Goal: Information Seeking & Learning: Learn about a topic

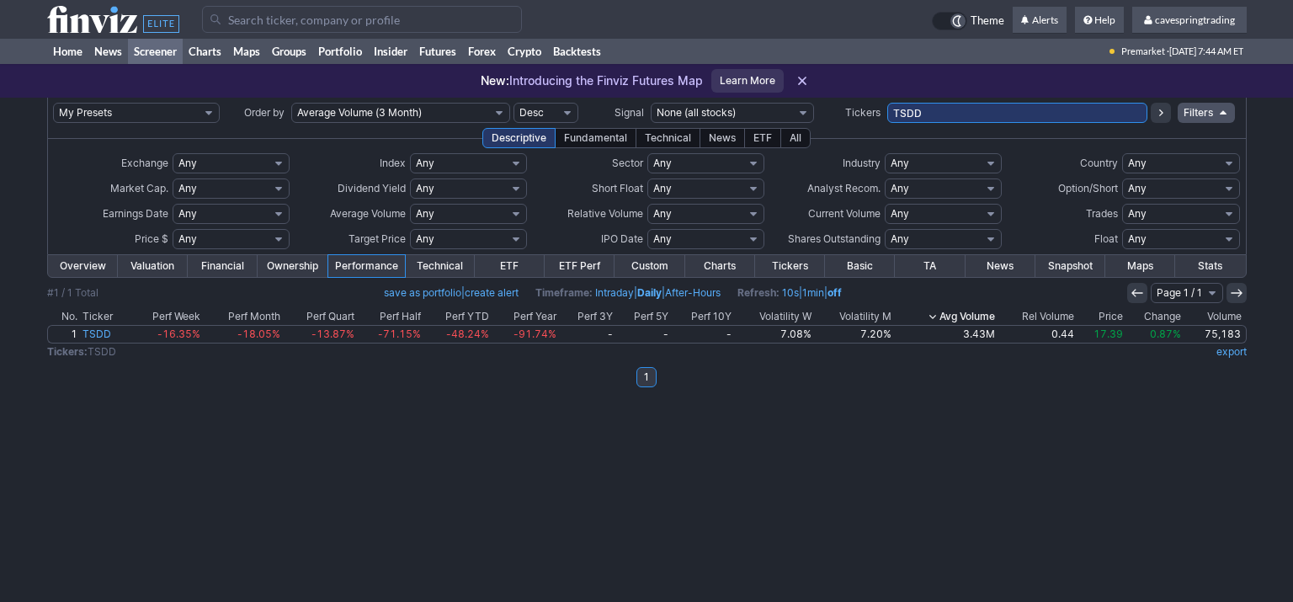
click at [968, 102] on td "TSDD" at bounding box center [1017, 113] width 260 height 30
click at [963, 109] on input "TSDD" at bounding box center [1017, 113] width 260 height 20
click at [768, 140] on div "ETF" at bounding box center [762, 138] width 37 height 20
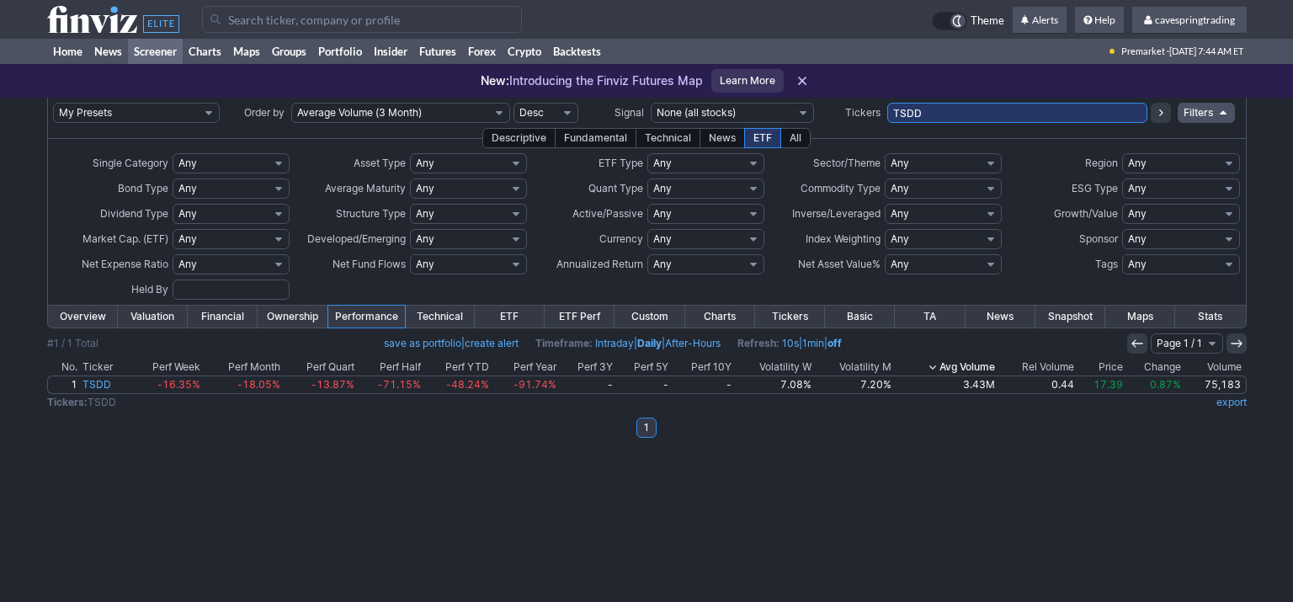
click at [961, 109] on input "TSDD" at bounding box center [1017, 113] width 260 height 20
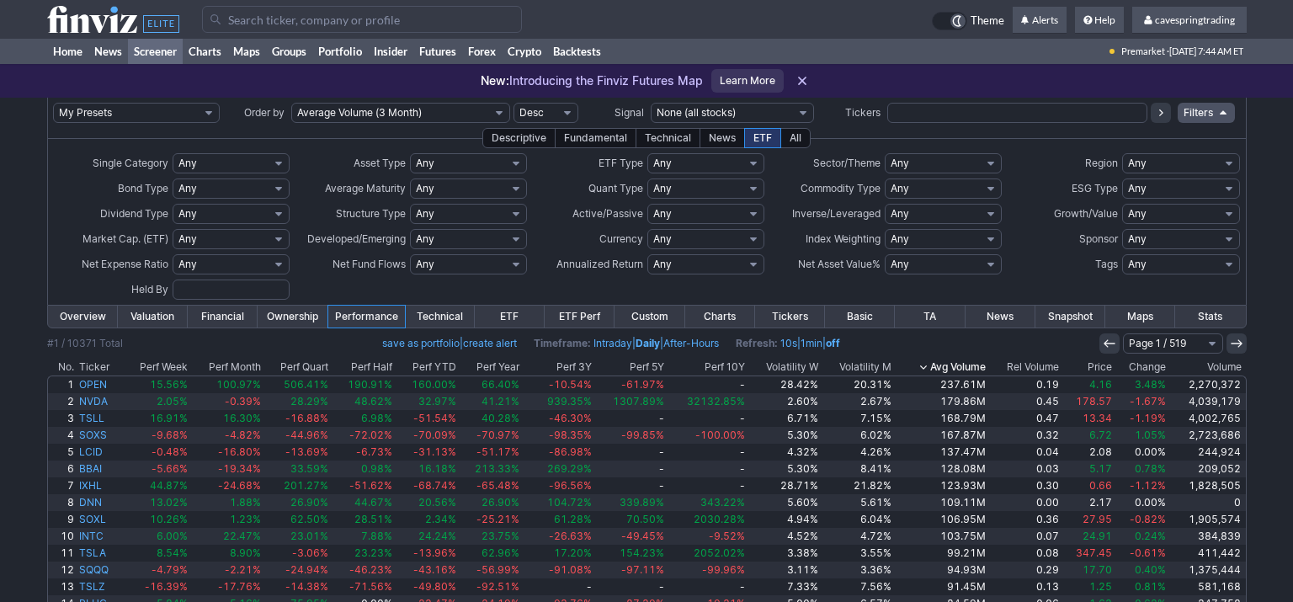
click at [539, 141] on div "Descriptive" at bounding box center [518, 138] width 73 height 20
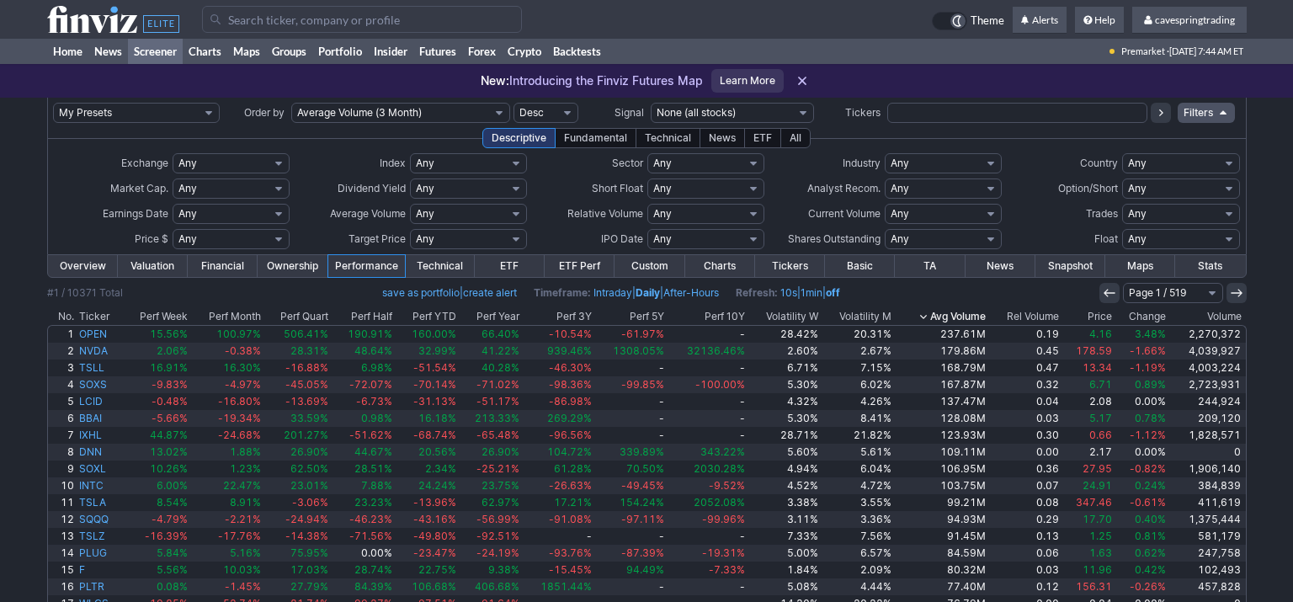
click option "Custom" at bounding box center [0, 0] width 0 height 0
click at [183, 247] on input "text" at bounding box center [192, 239] width 39 height 20
type input "1"
type input "5"
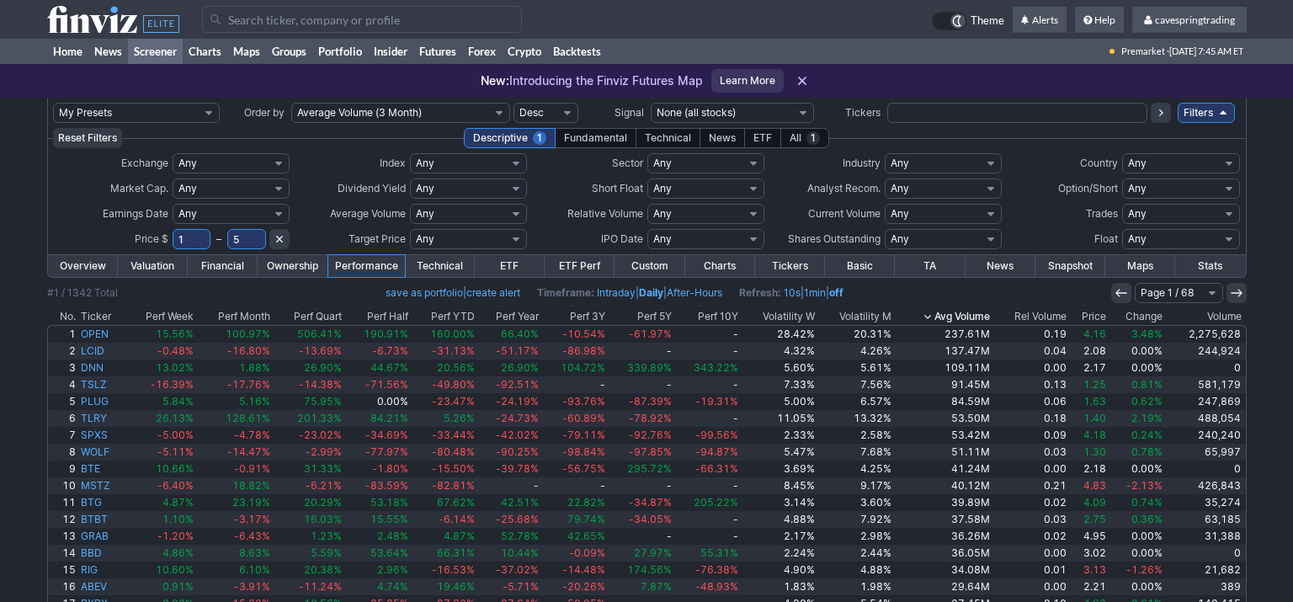
click at [256, 237] on input "5" at bounding box center [246, 239] width 39 height 20
type input "50"
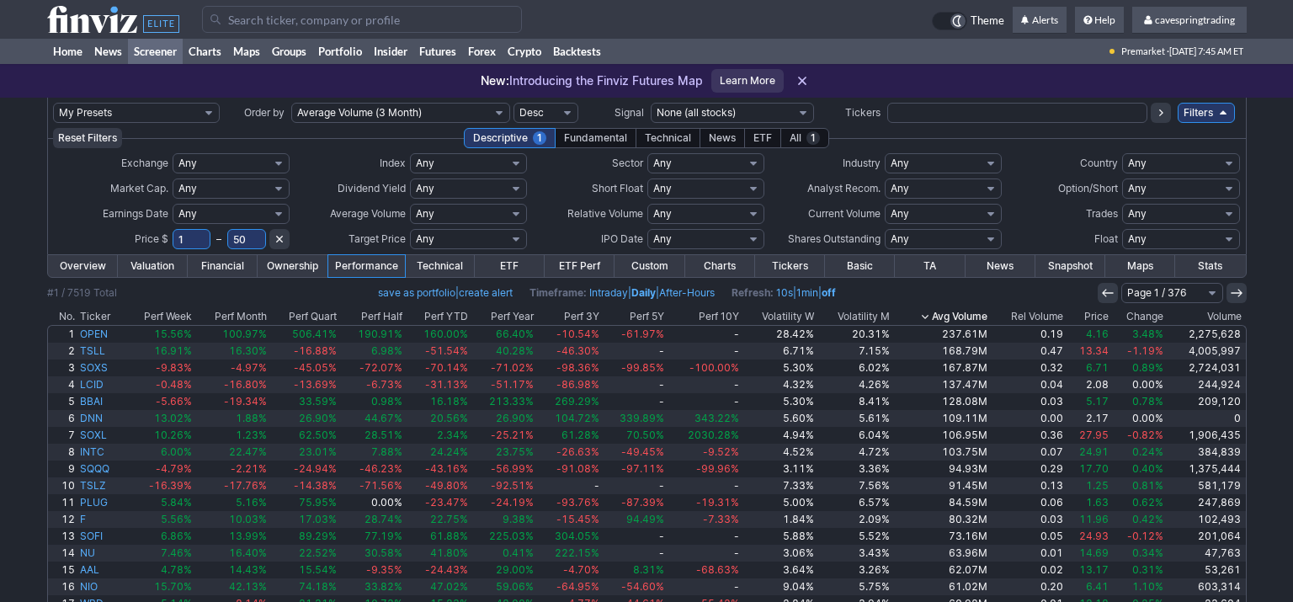
click at [759, 141] on div "ETF" at bounding box center [762, 138] width 37 height 20
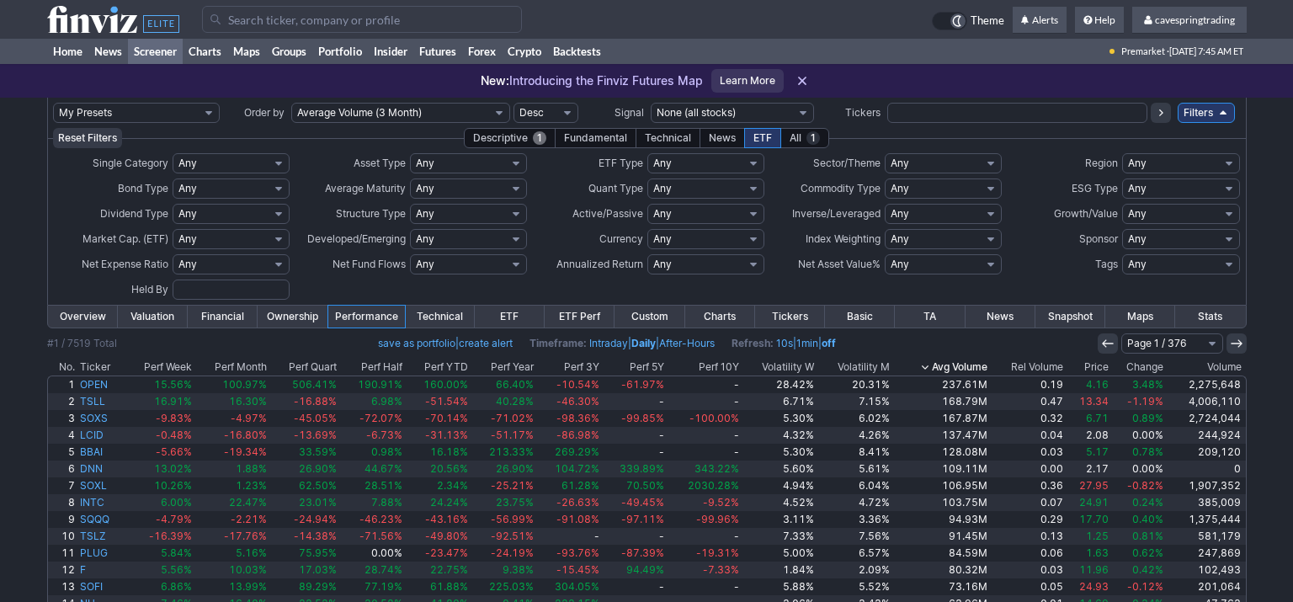
click at [503, 130] on div "Descriptive 1" at bounding box center [510, 138] width 92 height 20
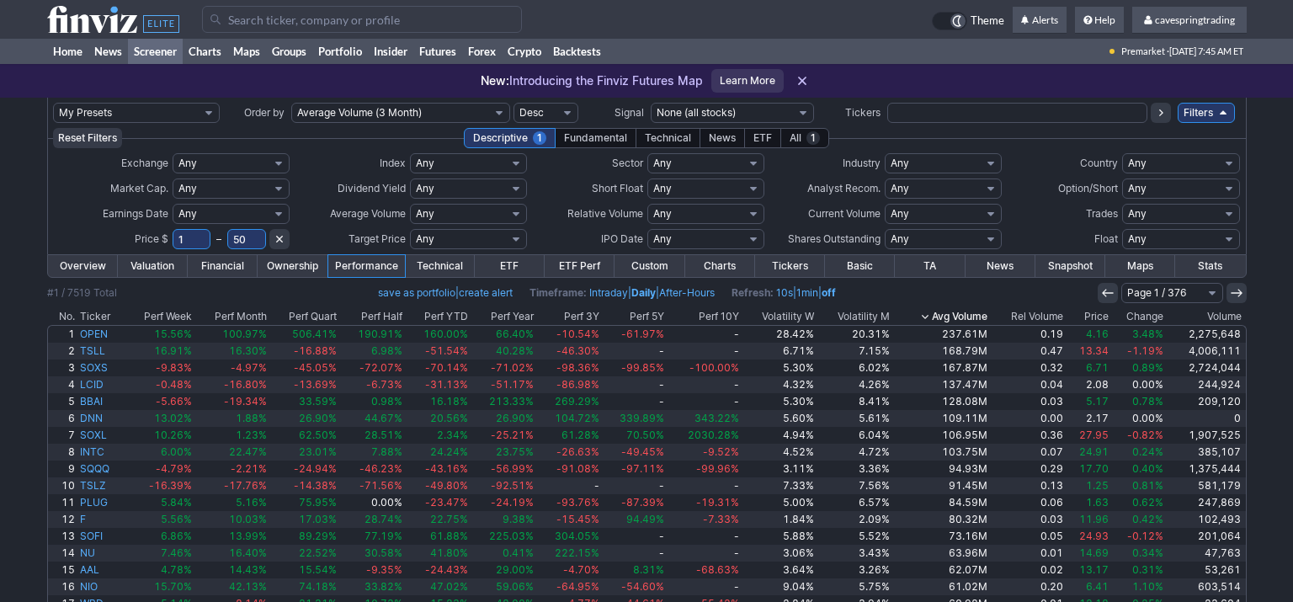
select select "exchangetradedfund"
click option "Exchange Traded Fund" at bounding box center [0, 0] width 0 height 0
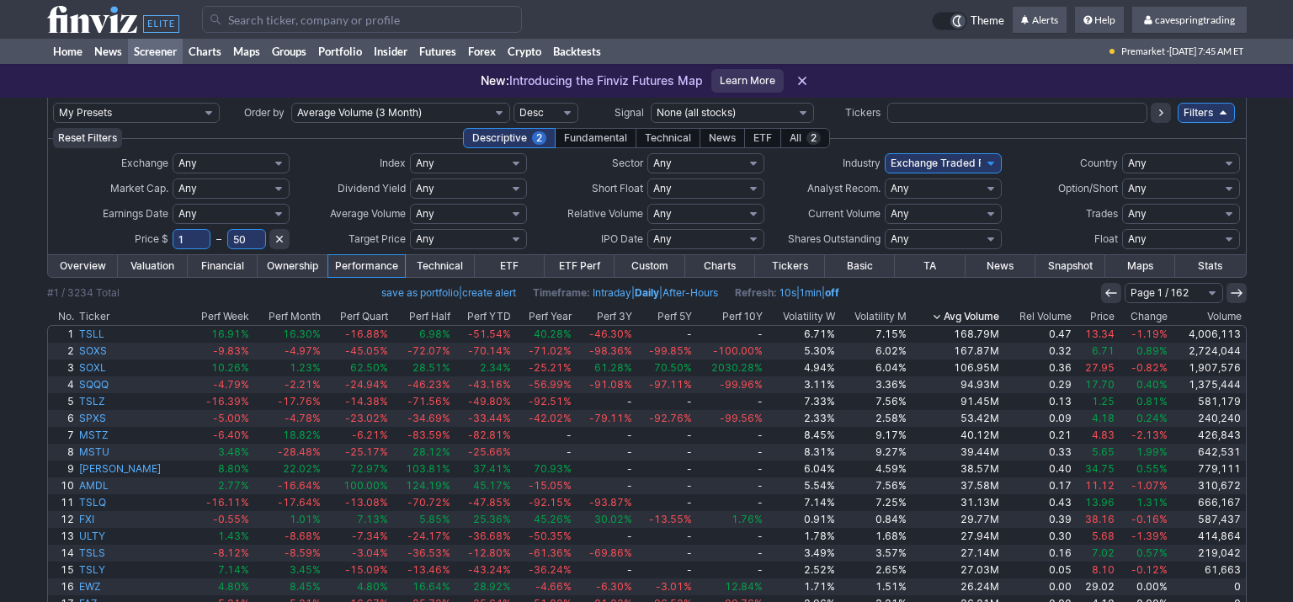
click at [410, 204] on select "Any Under 50K Under 100K Under 500K Under 750K Under 1M Over 50K Over 100K Over…" at bounding box center [468, 214] width 117 height 20
select select "o2000"
click option "Over 2M" at bounding box center [0, 0] width 0 height 0
click at [8, 457] on div "My Presets -Save Screen -Edit Screens s: RATIO USE s: RATIO s: stock screen s: …" at bounding box center [646, 412] width 1293 height 628
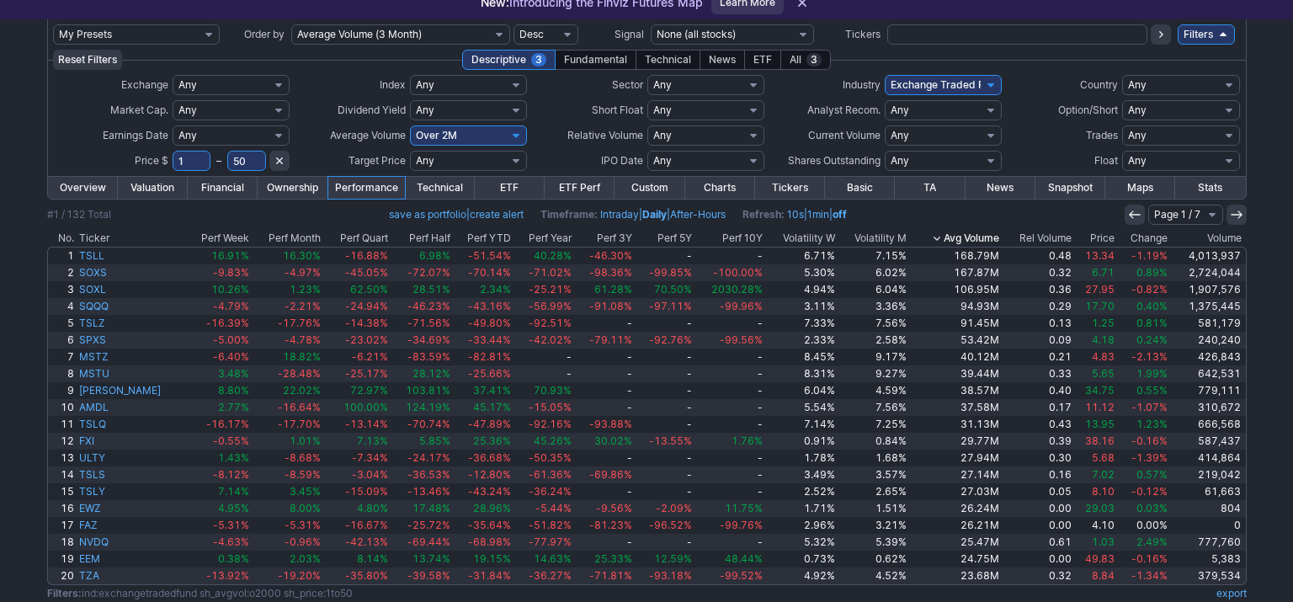
scroll to position [123, 0]
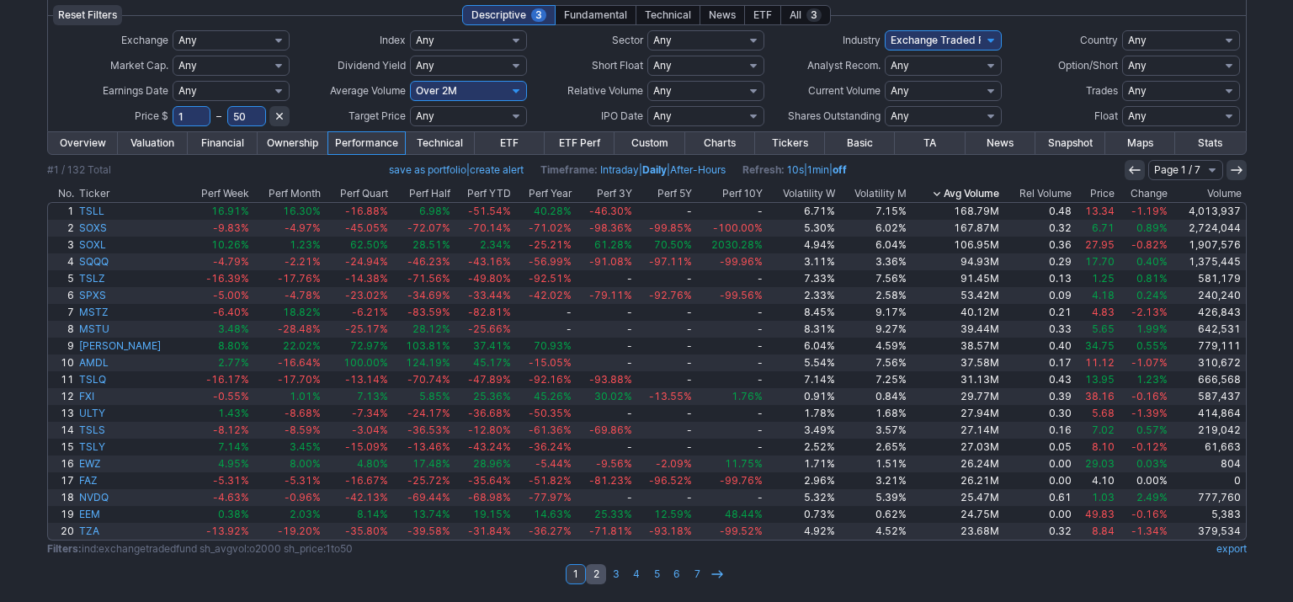
click at [593, 581] on link "2" at bounding box center [596, 574] width 20 height 20
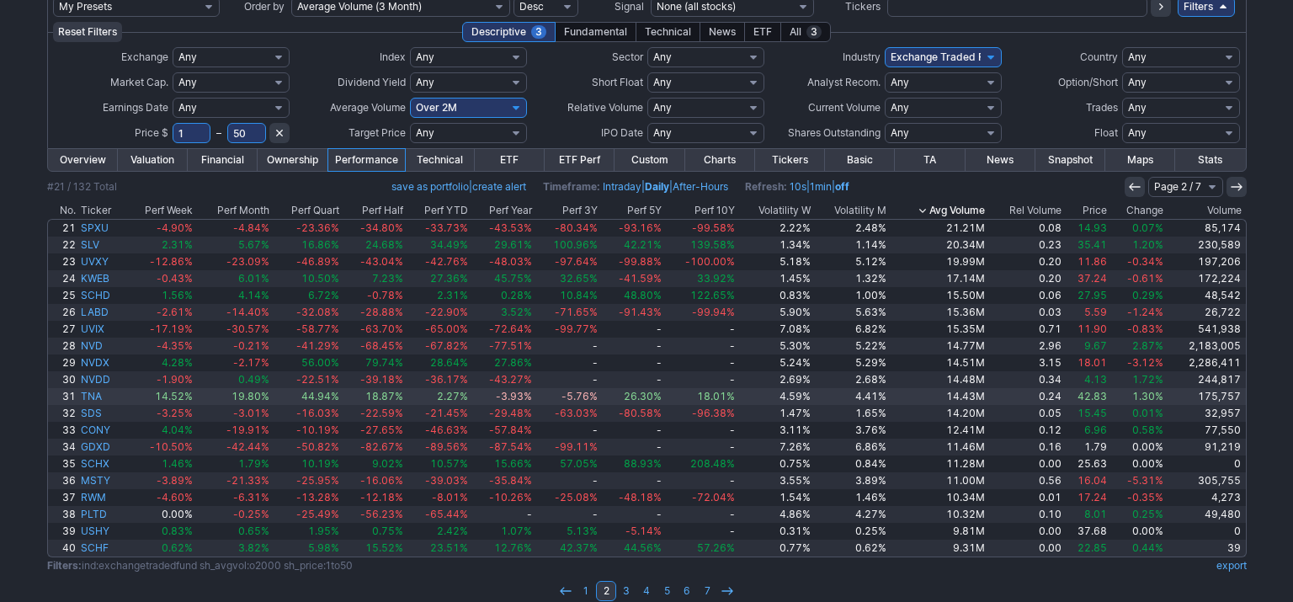
scroll to position [112, 0]
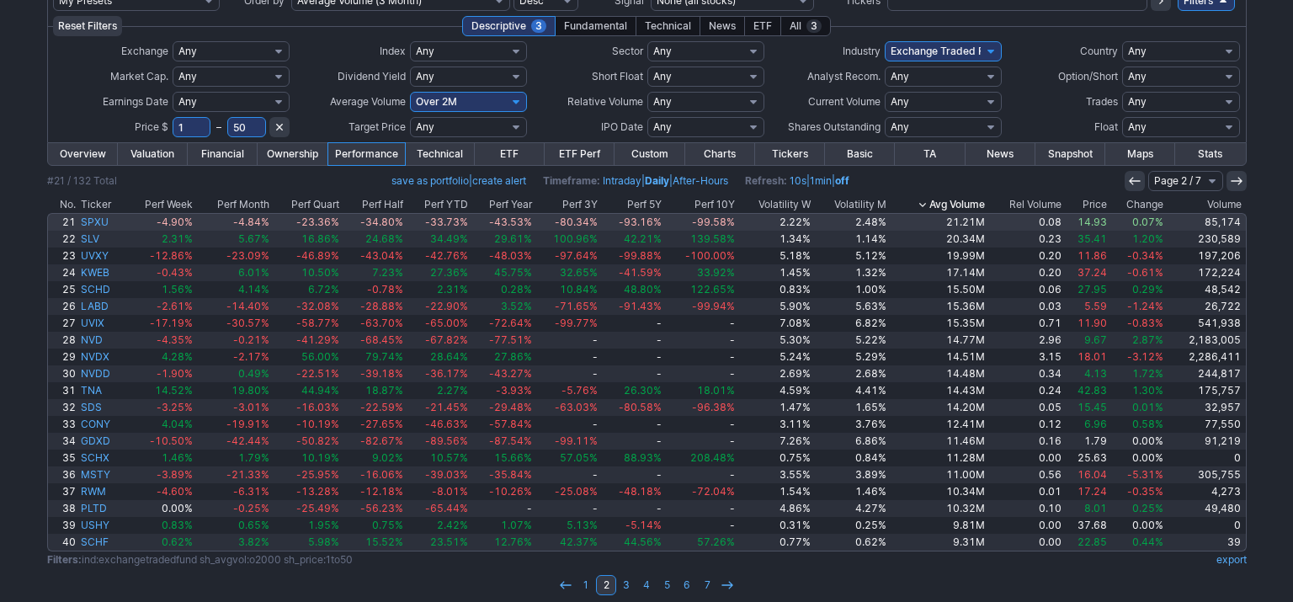
click at [49, 218] on link "21" at bounding box center [63, 222] width 30 height 17
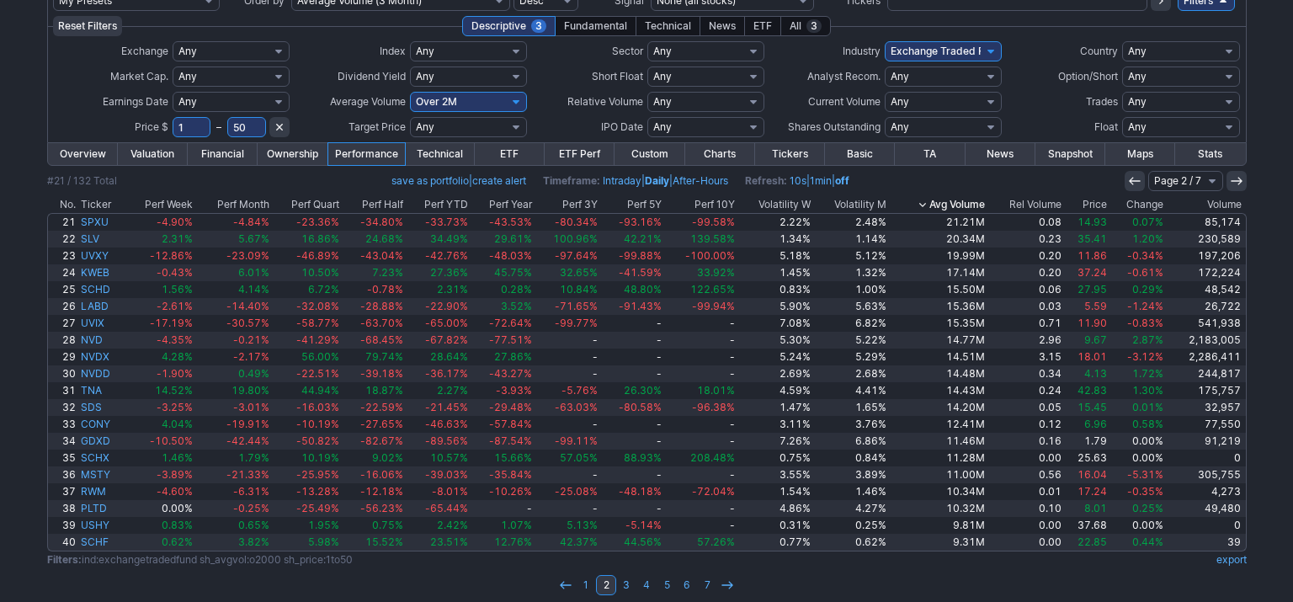
scroll to position [112, 0]
click at [25, 318] on div "My Presets -Save Screen -Edit Screens s: RATIO USE s: RATIO s: stock screen s: …" at bounding box center [646, 300] width 1293 height 628
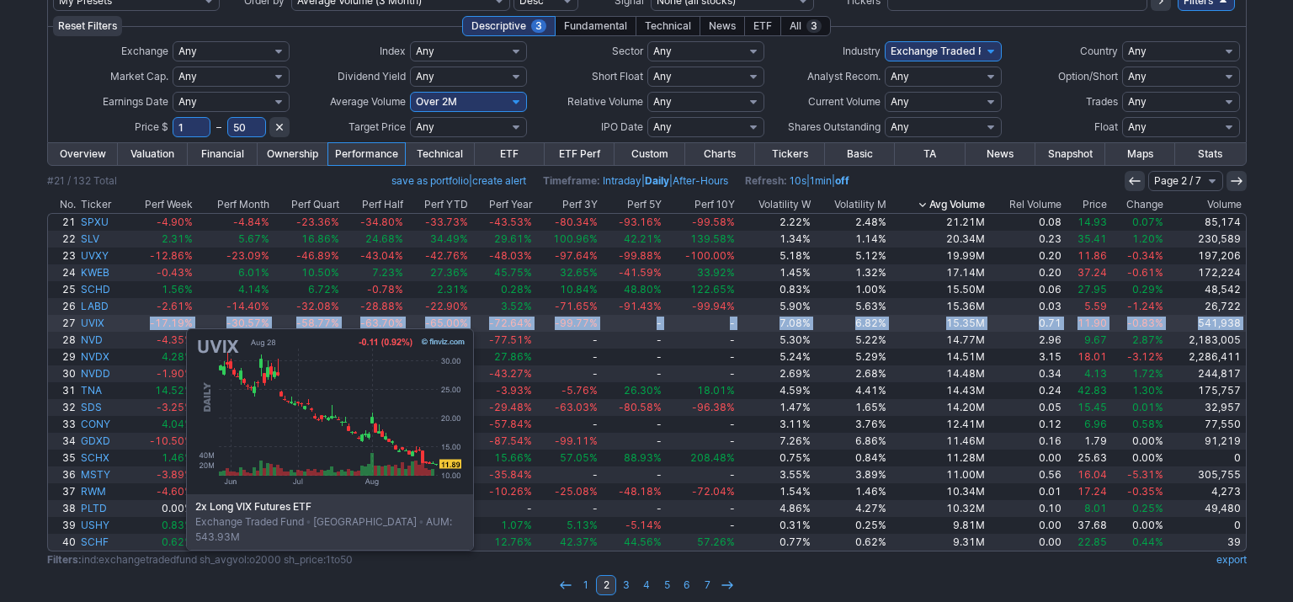
drag, startPoint x: 2, startPoint y: 334, endPoint x: 102, endPoint y: 319, distance: 101.3
click at [102, 319] on div "My Presets -Save Screen -Edit Screens s: RATIO USE s: RATIO s: stock screen s: …" at bounding box center [646, 300] width 1293 height 628
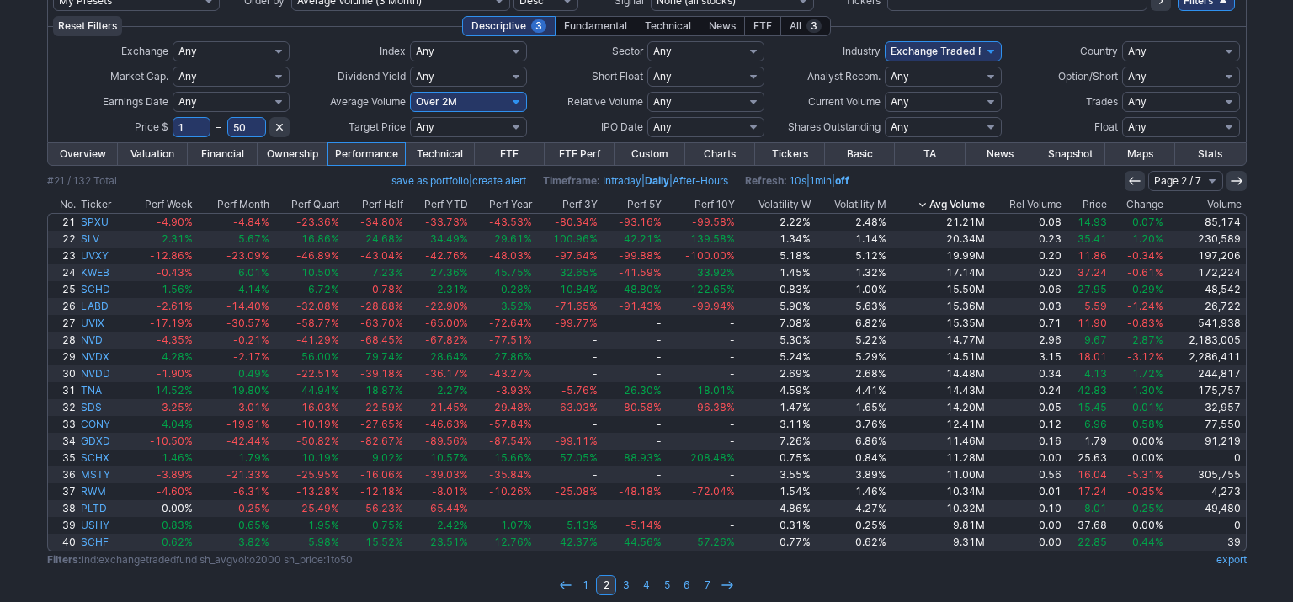
click at [0, 372] on div "My Presets -Save Screen -Edit Screens s: RATIO USE s: RATIO s: stock screen s: …" at bounding box center [646, 300] width 1293 height 628
click at [19, 444] on div "My Presets -Save Screen -Edit Screens s: RATIO USE s: RATIO s: stock screen s: …" at bounding box center [646, 300] width 1293 height 628
click at [14, 270] on div "My Presets -Save Screen -Edit Screens s: RATIO USE s: RATIO s: stock screen s: …" at bounding box center [646, 300] width 1293 height 628
click at [630, 584] on link "3" at bounding box center [626, 585] width 20 height 20
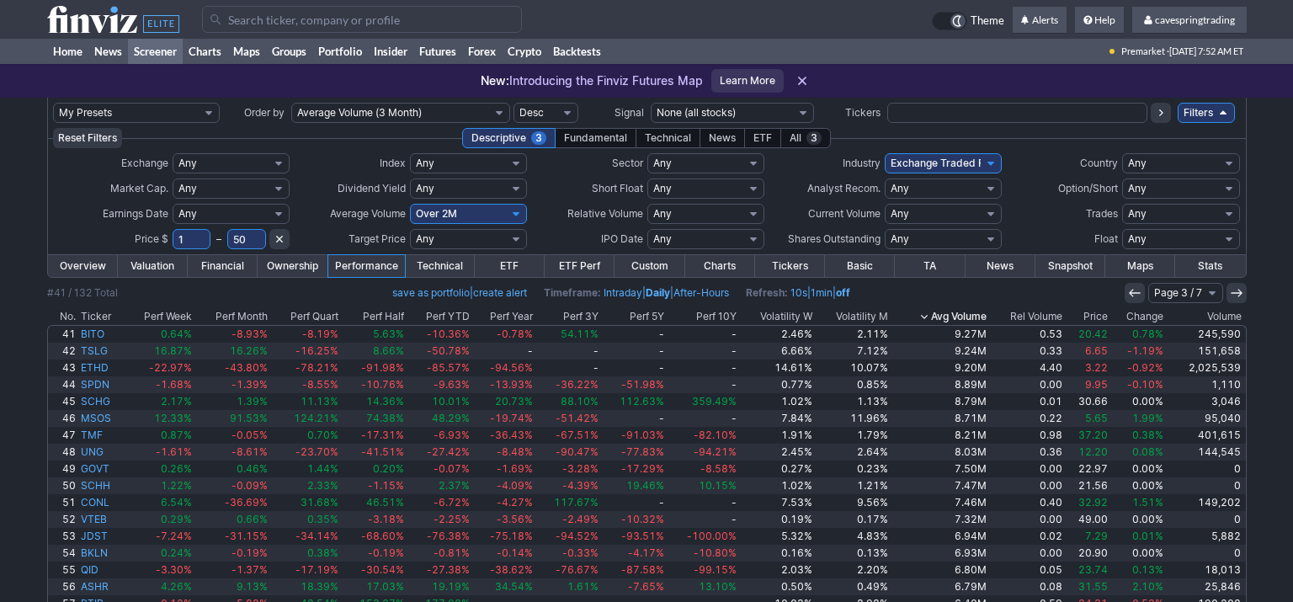
scroll to position [123, 0]
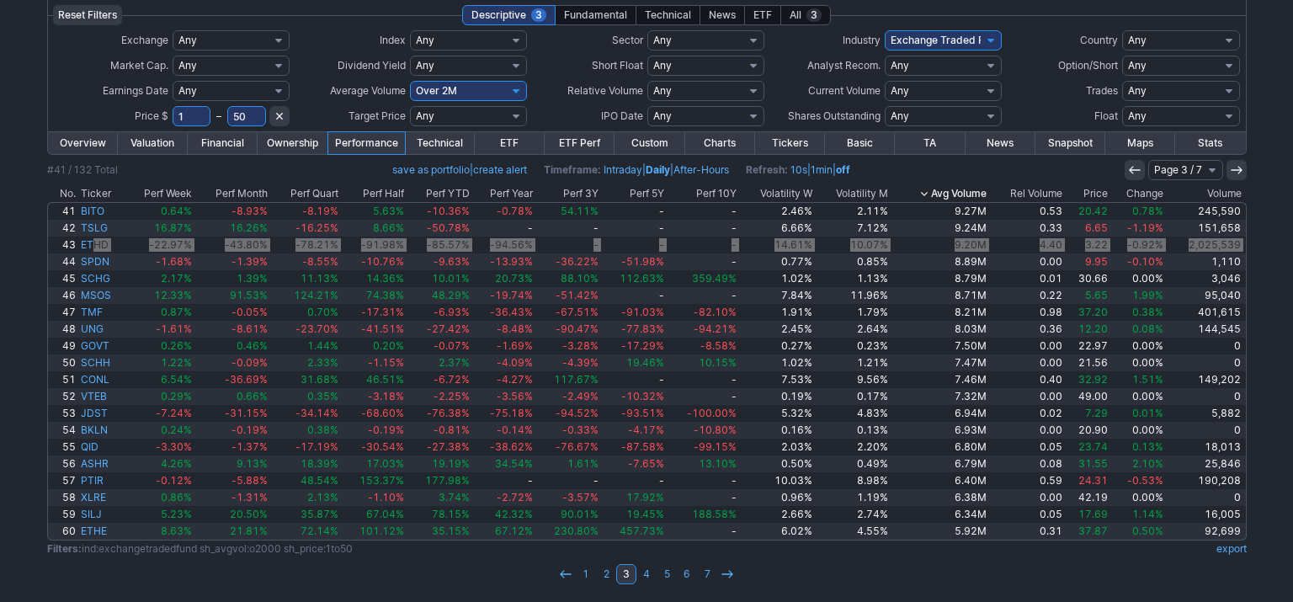
drag, startPoint x: 19, startPoint y: 268, endPoint x: 168, endPoint y: 79, distance: 240.3
click at [168, 79] on div "My Presets -Save Screen -Edit Screens s: RATIO USE s: RATIO s: stock screen s: …" at bounding box center [646, 289] width 1293 height 628
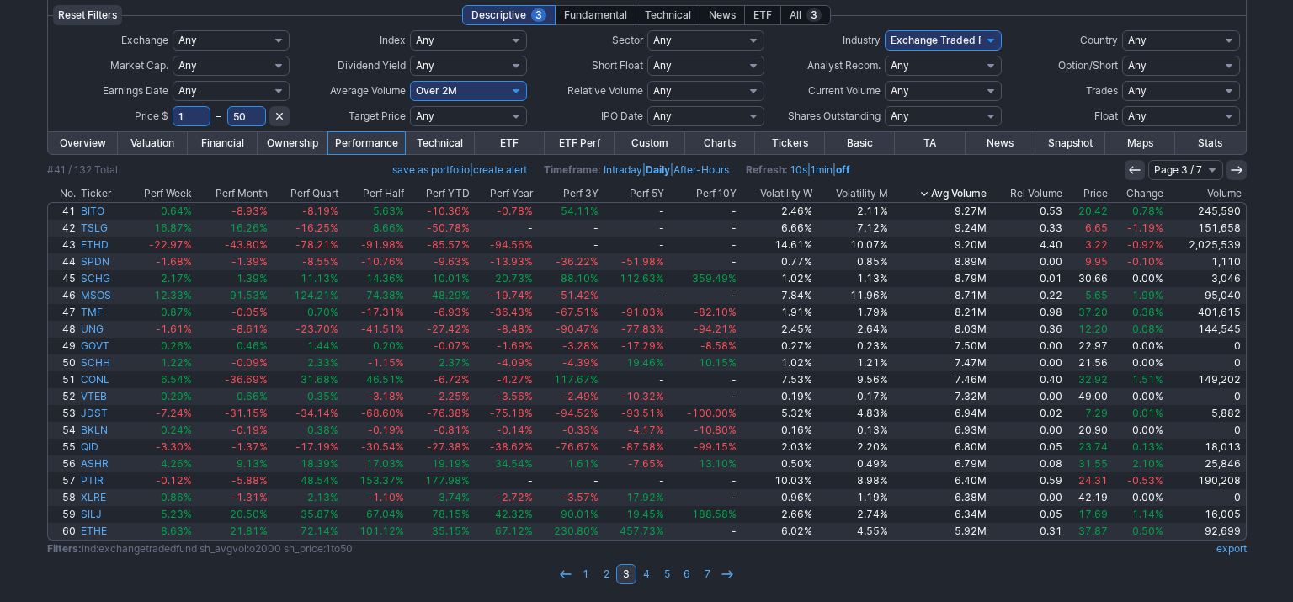
click at [40, 271] on div "My Presets -Save Screen -Edit Screens s: RATIO USE s: RATIO s: stock screen s: …" at bounding box center [646, 289] width 1293 height 628
click at [19, 392] on div "My Presets -Save Screen -Edit Screens s: RATIO USE s: RATIO s: stock screen s: …" at bounding box center [646, 289] width 1293 height 628
click at [1, 495] on div "My Presets -Save Screen -Edit Screens s: RATIO USE s: RATIO s: stock screen s: …" at bounding box center [646, 289] width 1293 height 628
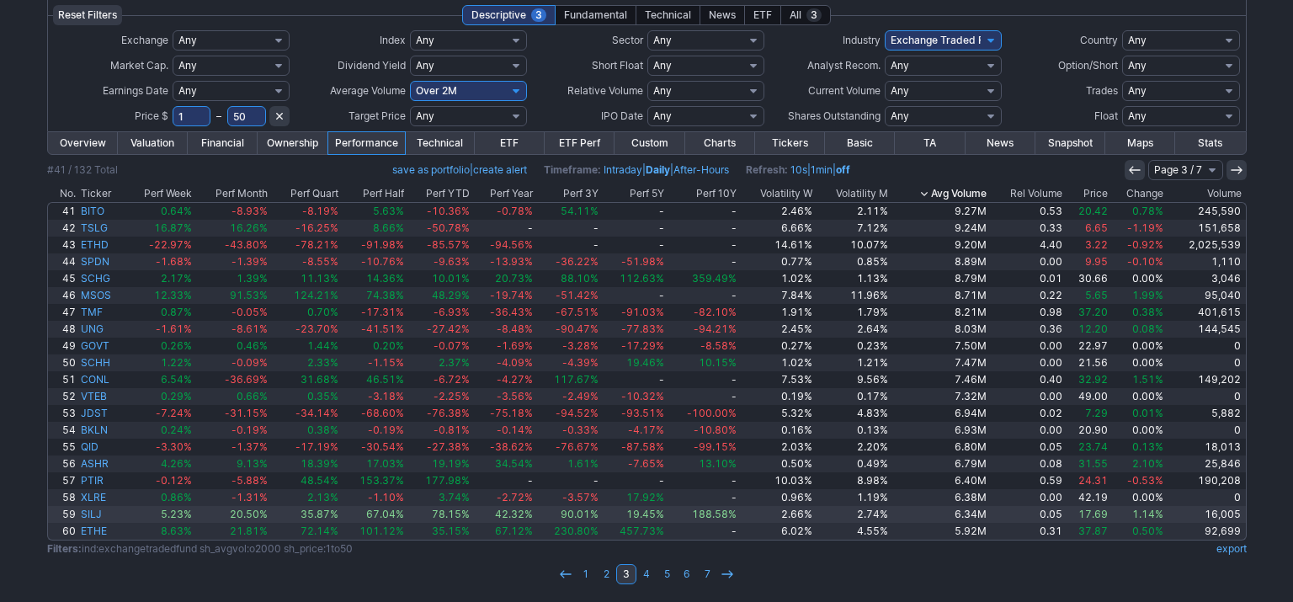
click at [47, 514] on td "59" at bounding box center [62, 514] width 31 height 17
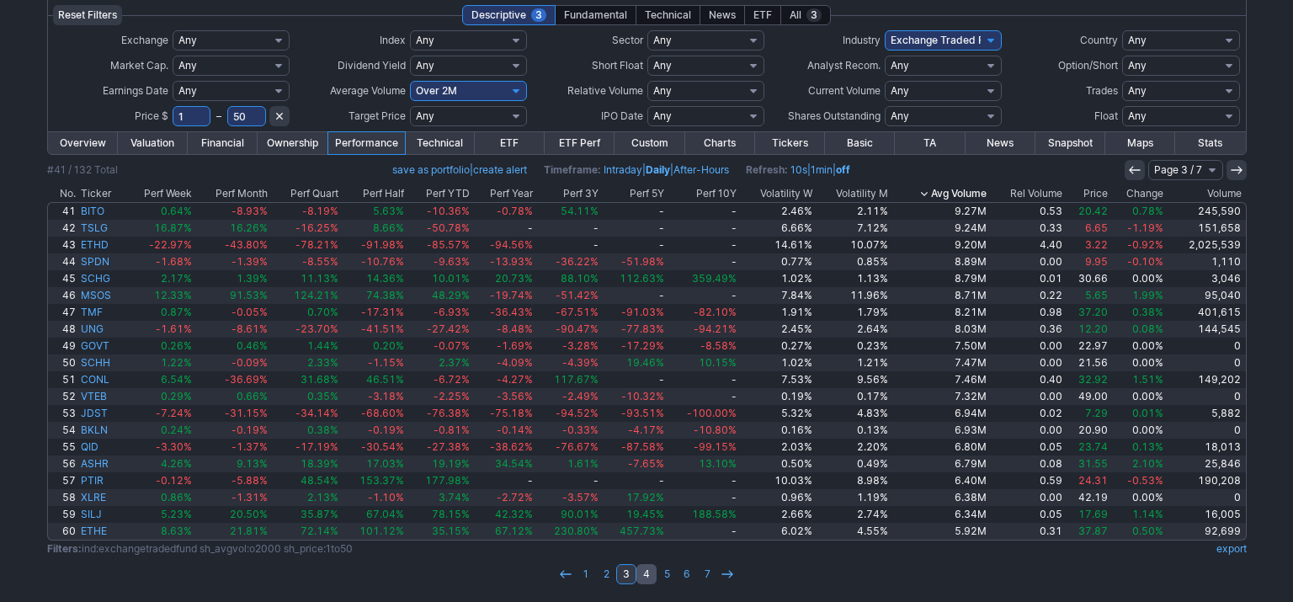
click at [641, 577] on link "4" at bounding box center [646, 574] width 20 height 20
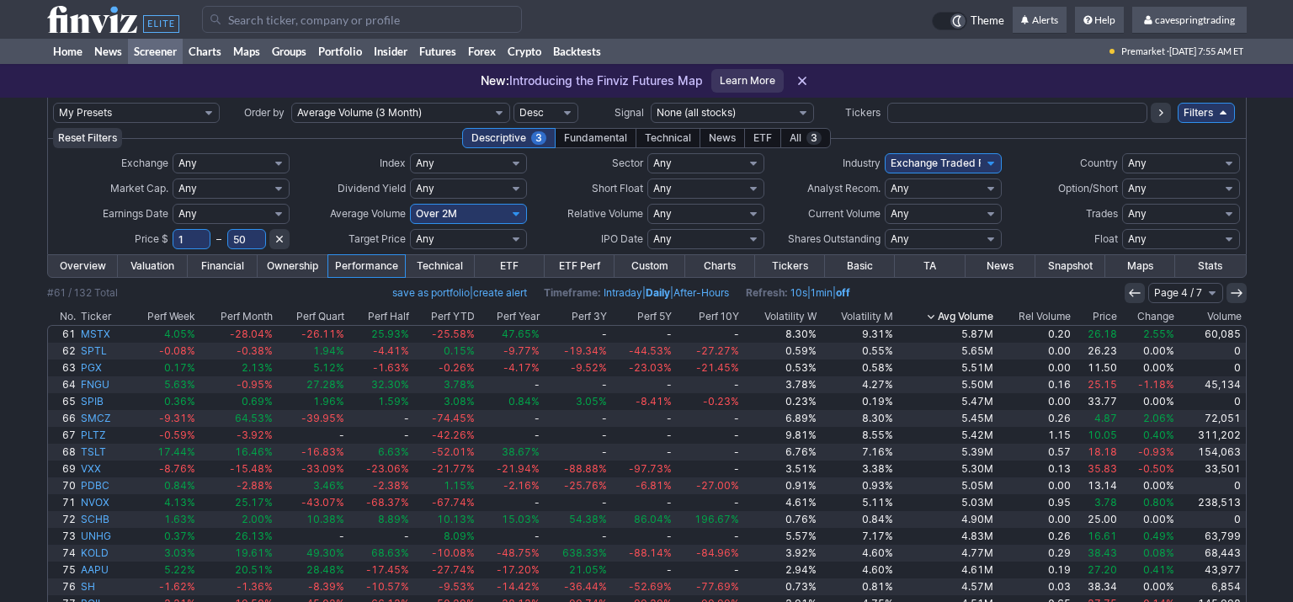
scroll to position [123, 0]
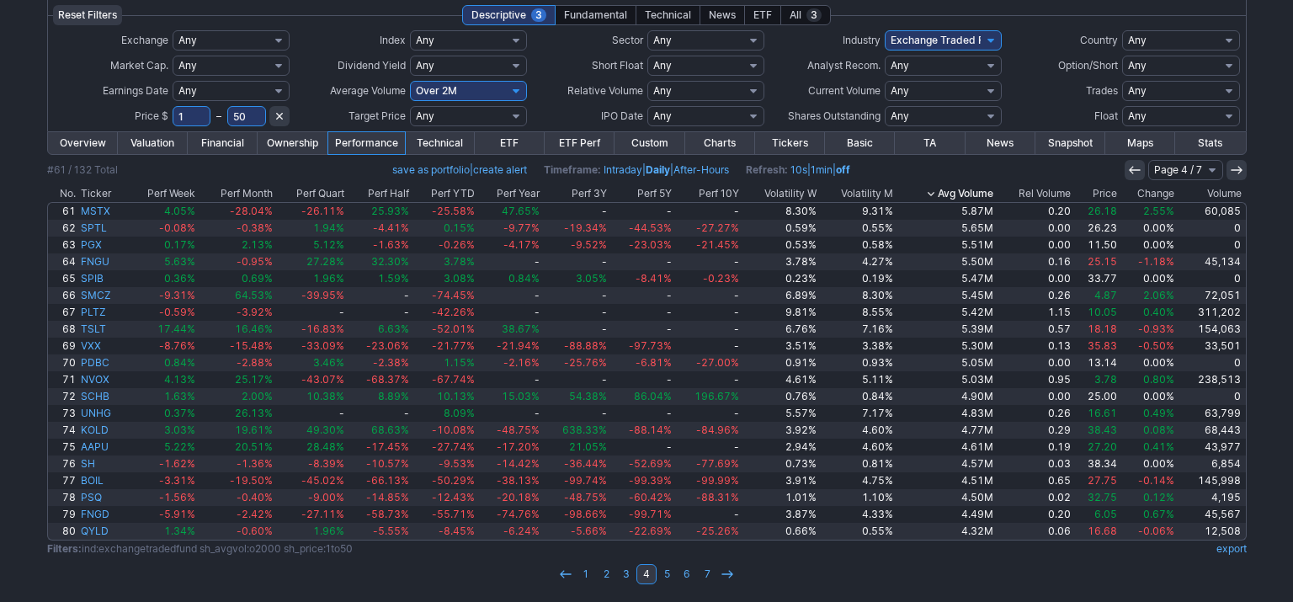
click at [31, 318] on div "My Presets -Save Screen -Edit Screens s: RATIO USE s: RATIO s: stock screen s: …" at bounding box center [646, 289] width 1293 height 628
click at [26, 372] on div "My Presets -Save Screen -Edit Screens s: RATIO USE s: RATIO s: stock screen s: …" at bounding box center [646, 289] width 1293 height 628
click at [0, 399] on div "My Presets -Save Screen -Edit Screens s: RATIO USE s: RATIO s: stock screen s: …" at bounding box center [646, 289] width 1293 height 628
click at [23, 338] on div "My Presets -Save Screen -Edit Screens s: RATIO USE s: RATIO s: stock screen s: …" at bounding box center [646, 289] width 1293 height 628
click at [0, 372] on div "My Presets -Save Screen -Edit Screens s: RATIO USE s: RATIO s: stock screen s: …" at bounding box center [646, 289] width 1293 height 628
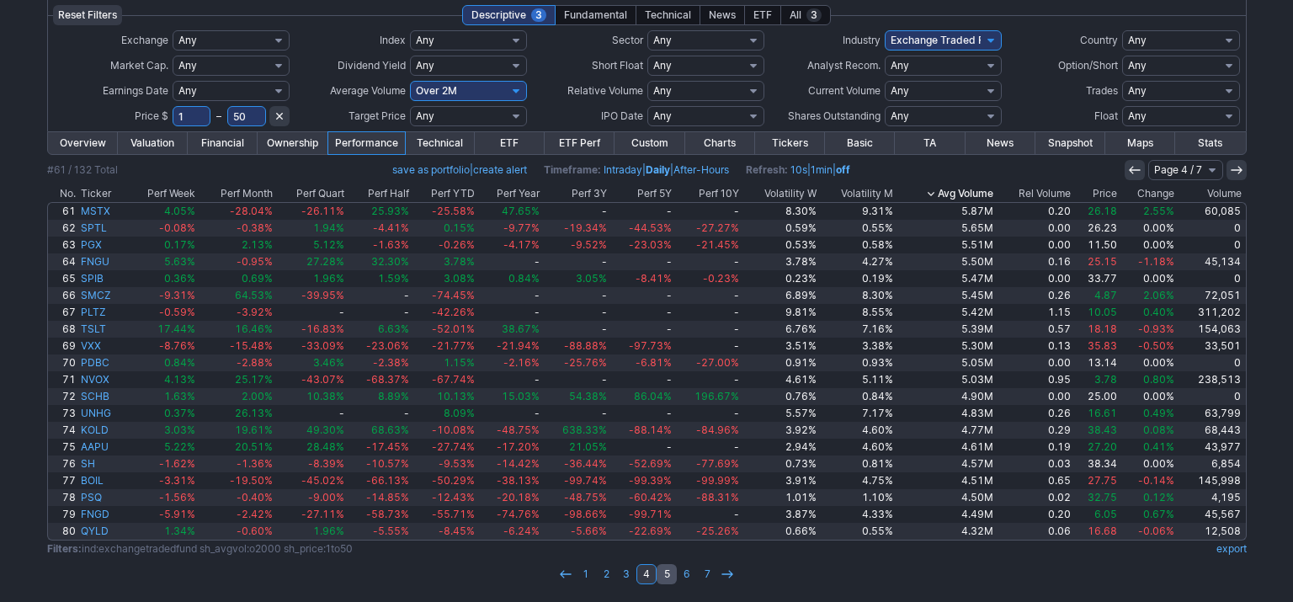
click at [667, 574] on link "5" at bounding box center [667, 574] width 20 height 20
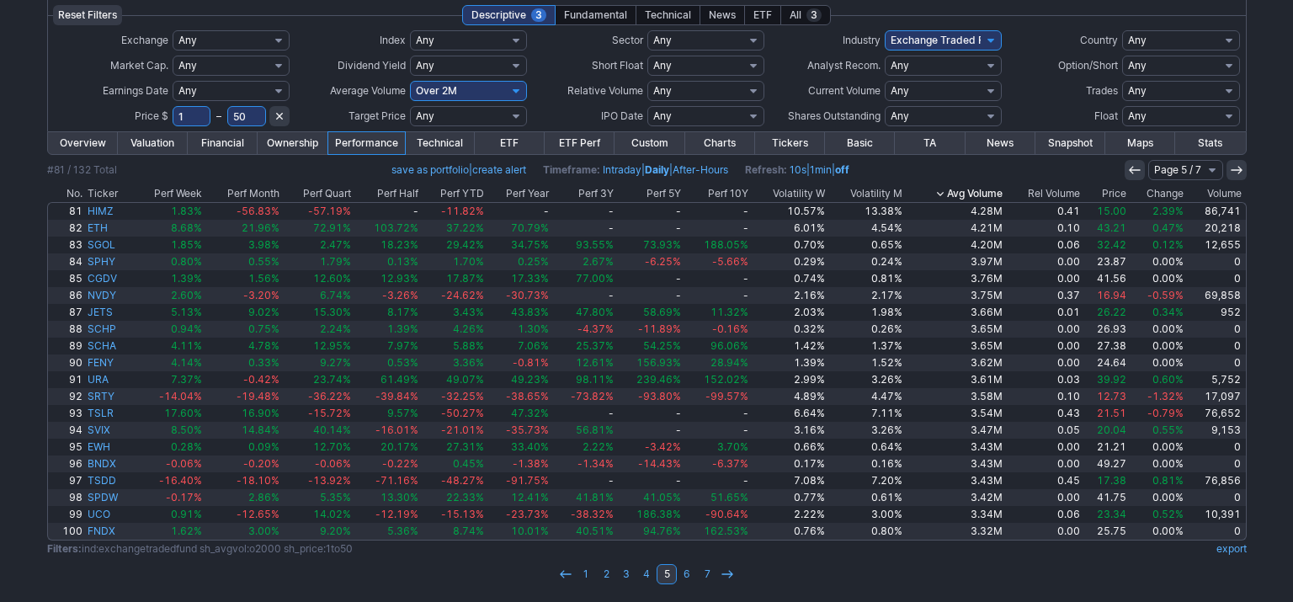
scroll to position [123, 0]
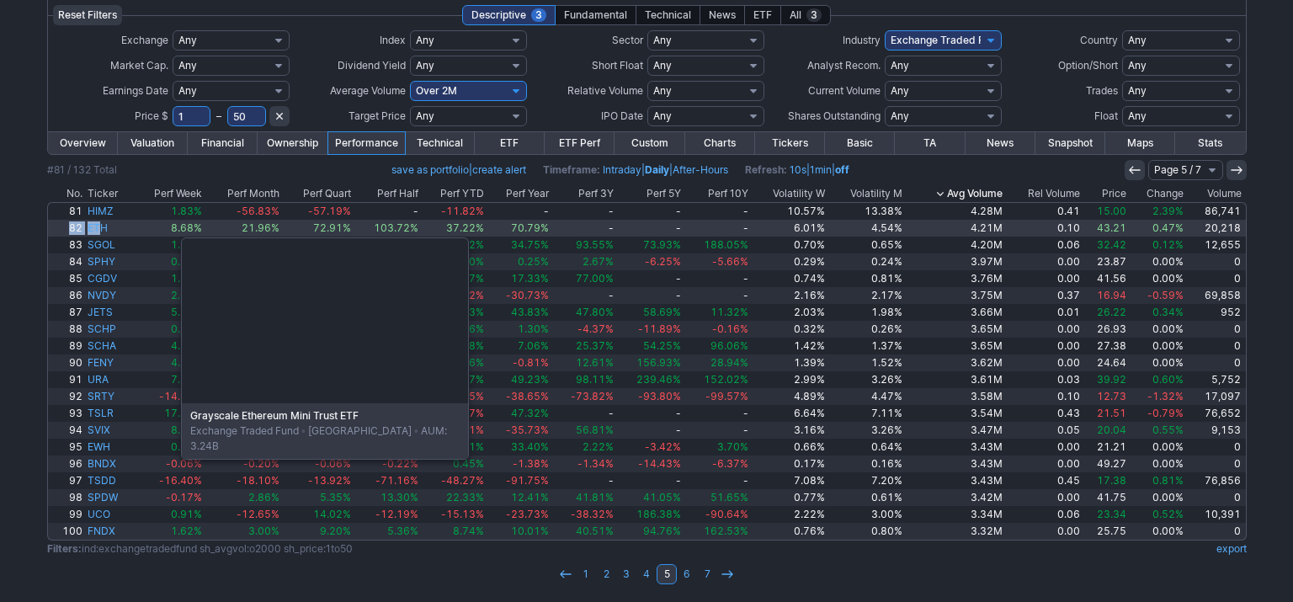
drag, startPoint x: 45, startPoint y: 230, endPoint x: 97, endPoint y: 229, distance: 51.4
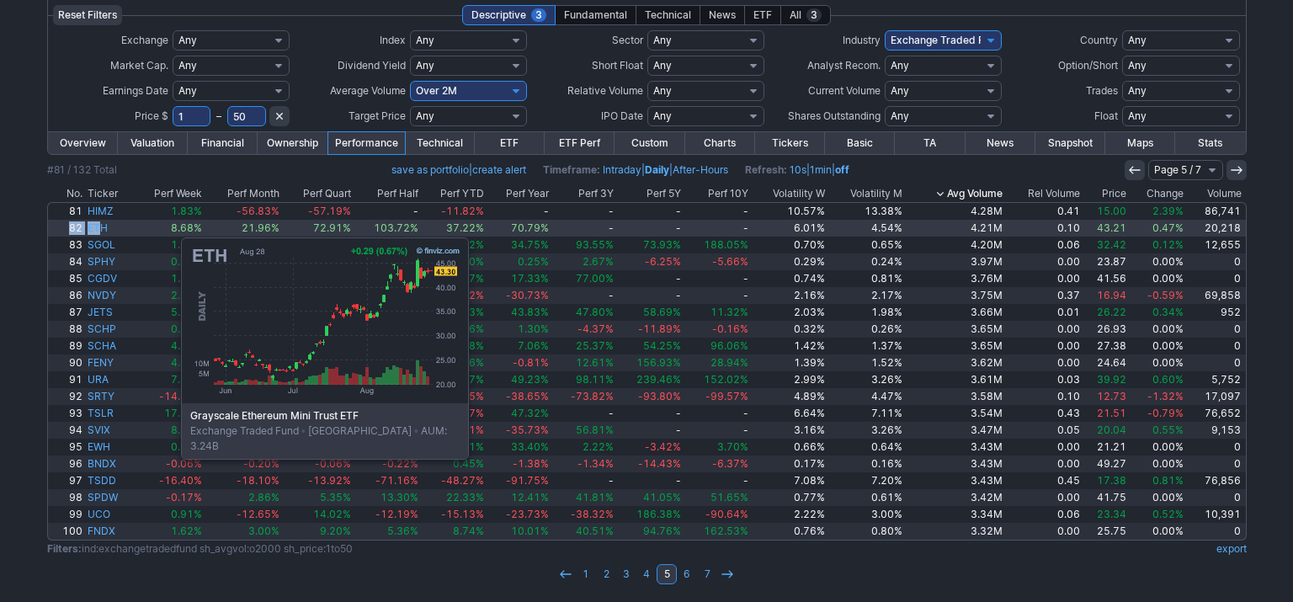
click at [97, 229] on div "My Presets -Save Screen -Edit Screens s: RATIO USE s: RATIO s: stock screen s: …" at bounding box center [646, 289] width 1293 height 628
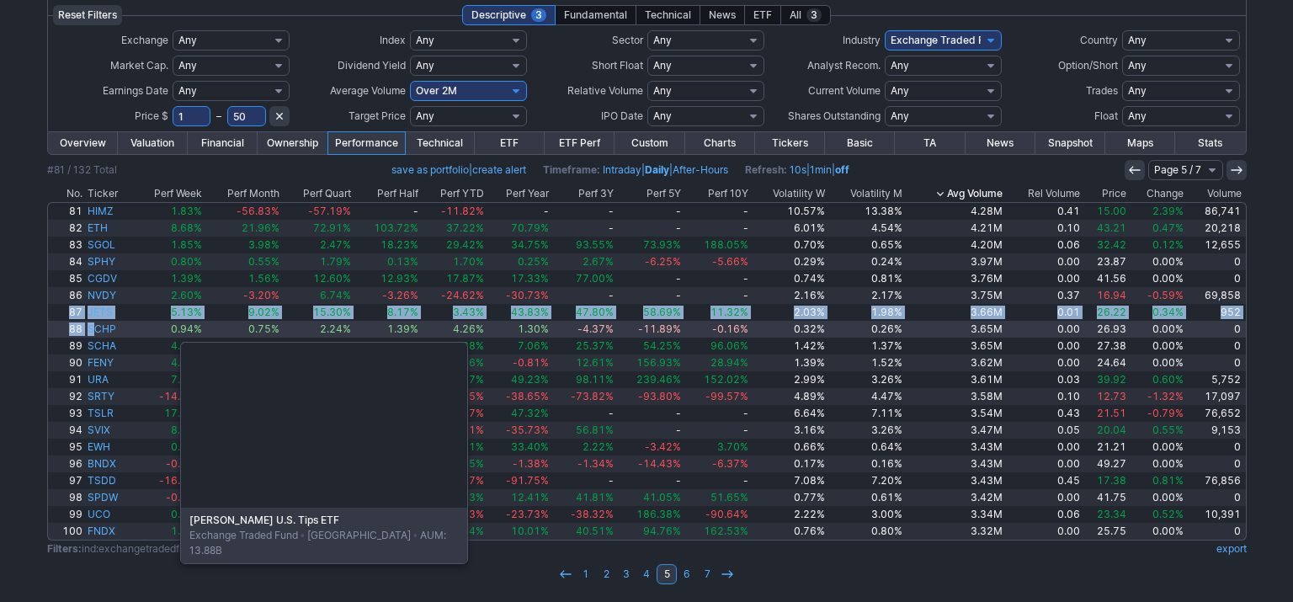
drag, startPoint x: 6, startPoint y: 304, endPoint x: 96, endPoint y: 332, distance: 94.2
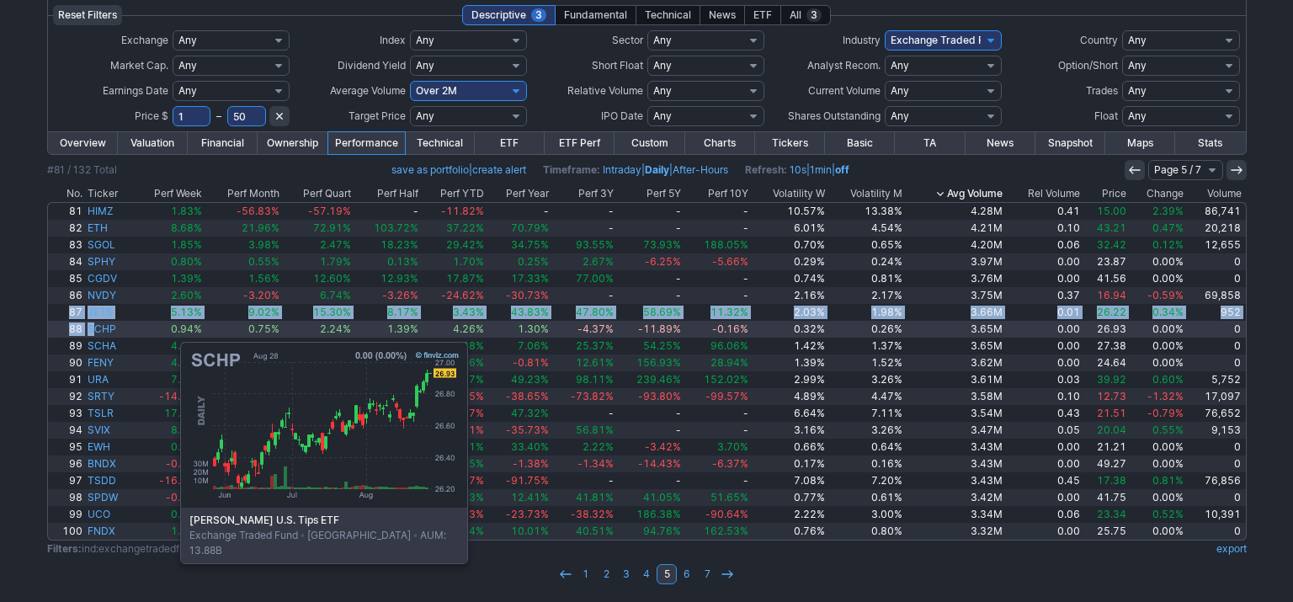
click at [96, 332] on div "My Presets -Save Screen -Edit Screens s: RATIO USE s: RATIO s: stock screen s: …" at bounding box center [646, 289] width 1293 height 628
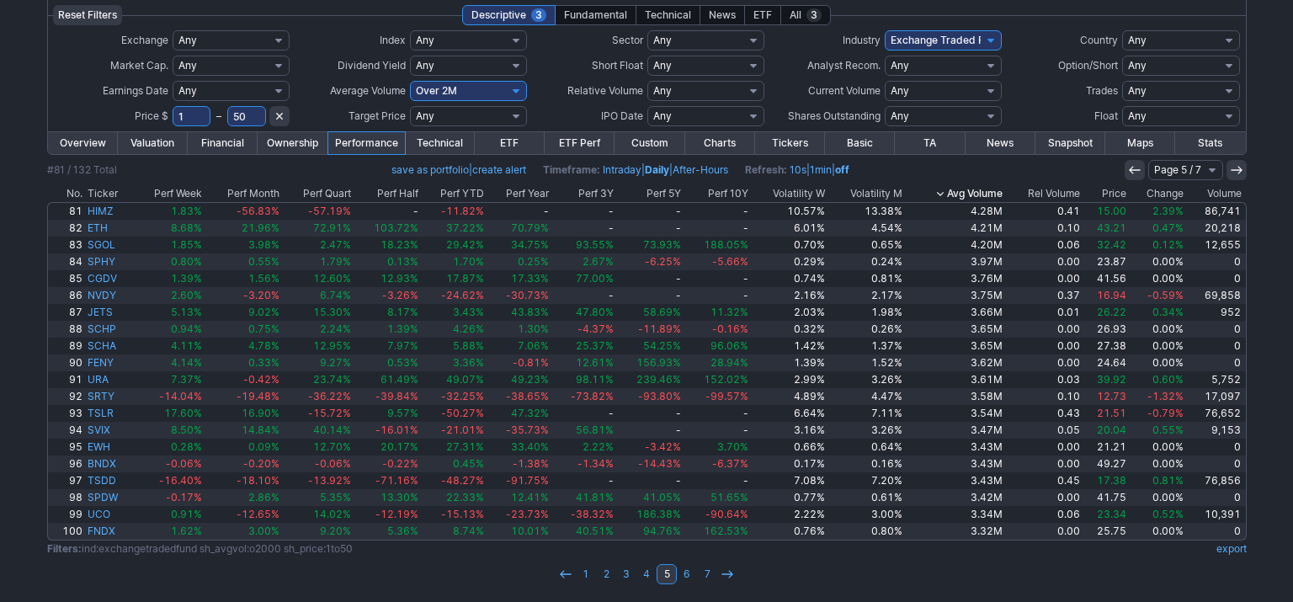
click at [33, 387] on div "My Presets -Save Screen -Edit Screens s: RATIO USE s: RATIO s: stock screen s: …" at bounding box center [646, 289] width 1293 height 628
click at [689, 572] on link "6" at bounding box center [687, 574] width 20 height 20
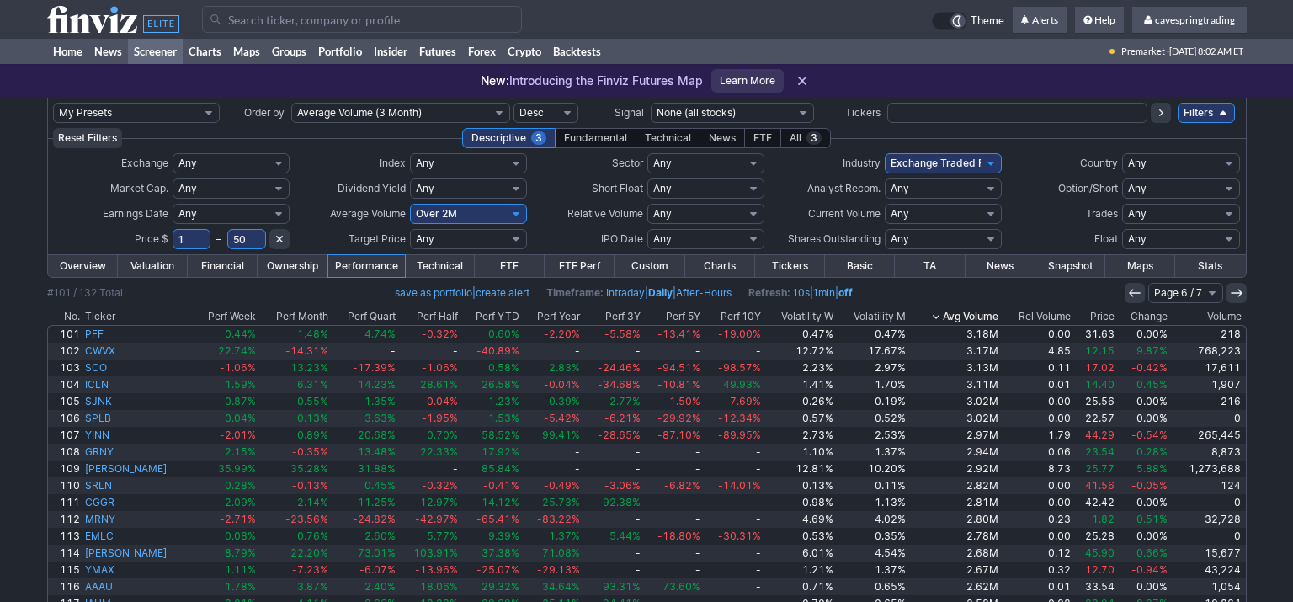
click at [19, 411] on div "My Presets -Save Screen -Edit Screens s: RATIO USE s: RATIO s: stock screen s: …" at bounding box center [646, 412] width 1293 height 628
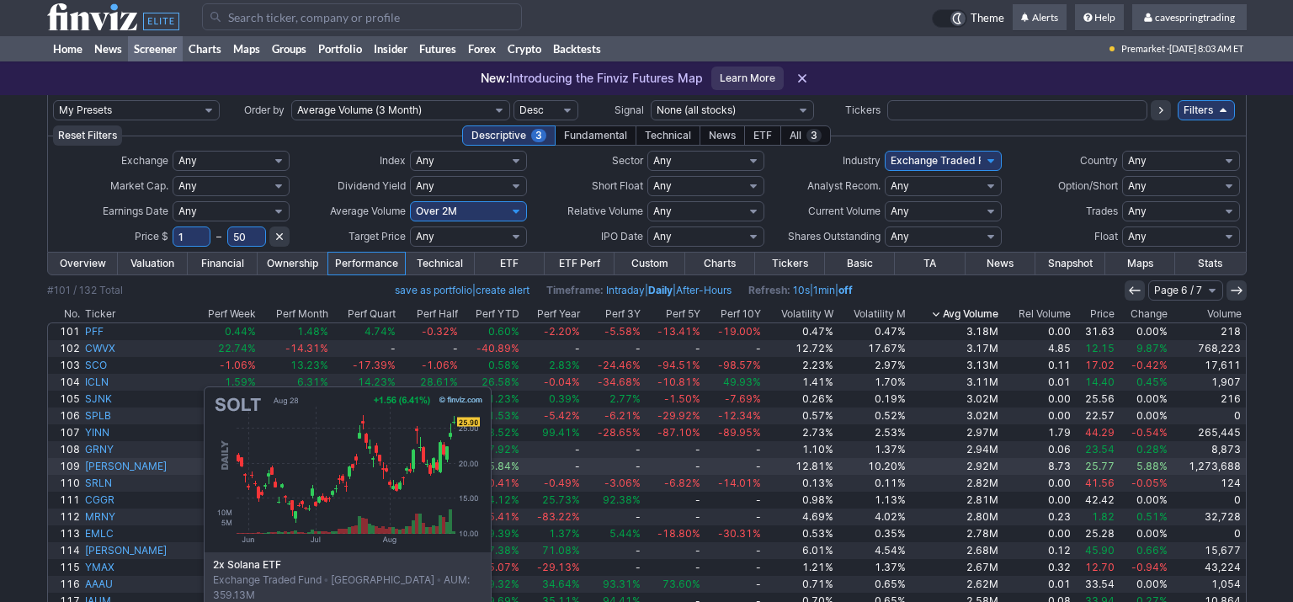
scroll to position [123, 0]
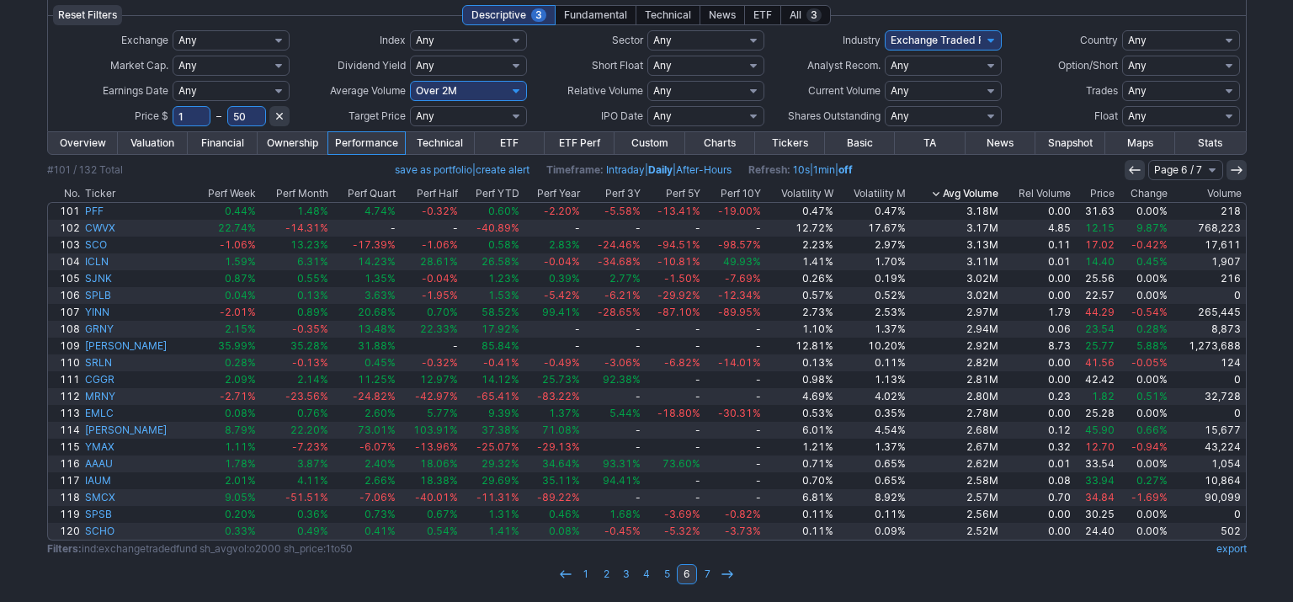
click at [30, 524] on div "My Presets -Save Screen -Edit Screens s: RATIO USE s: RATIO s: stock screen s: …" at bounding box center [646, 289] width 1293 height 628
click at [711, 572] on link "7" at bounding box center [707, 574] width 20 height 20
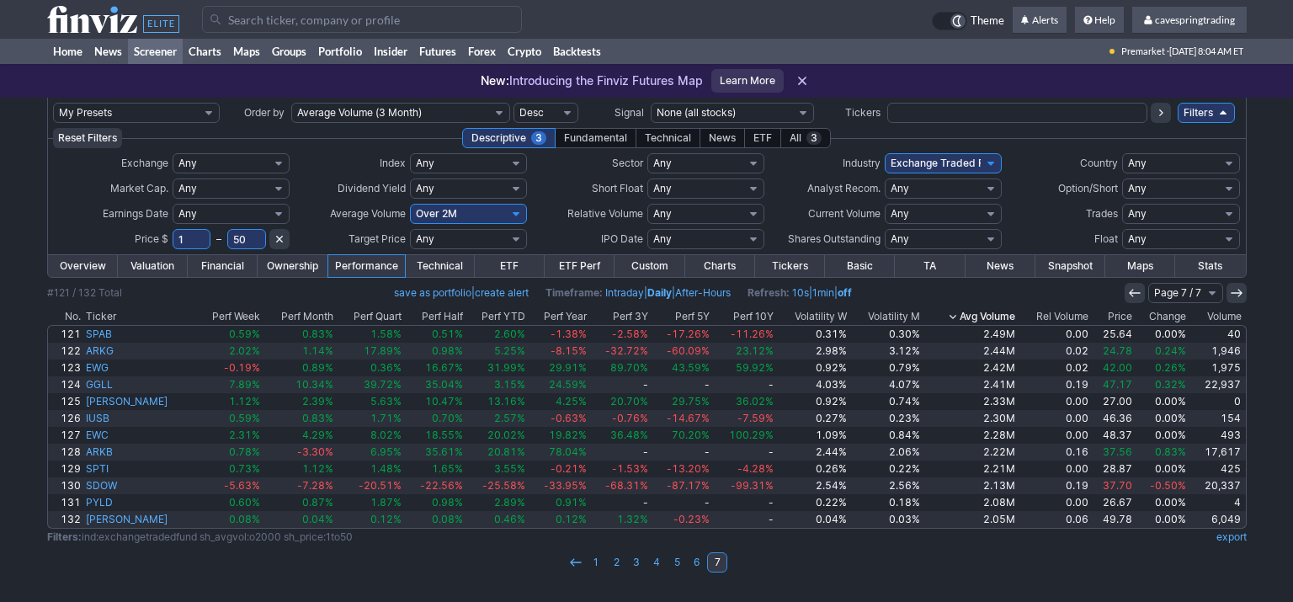
drag, startPoint x: 196, startPoint y: 245, endPoint x: 91, endPoint y: 222, distance: 107.6
click at [173, 229] on input "1" at bounding box center [192, 239] width 39 height 20
type input "30"
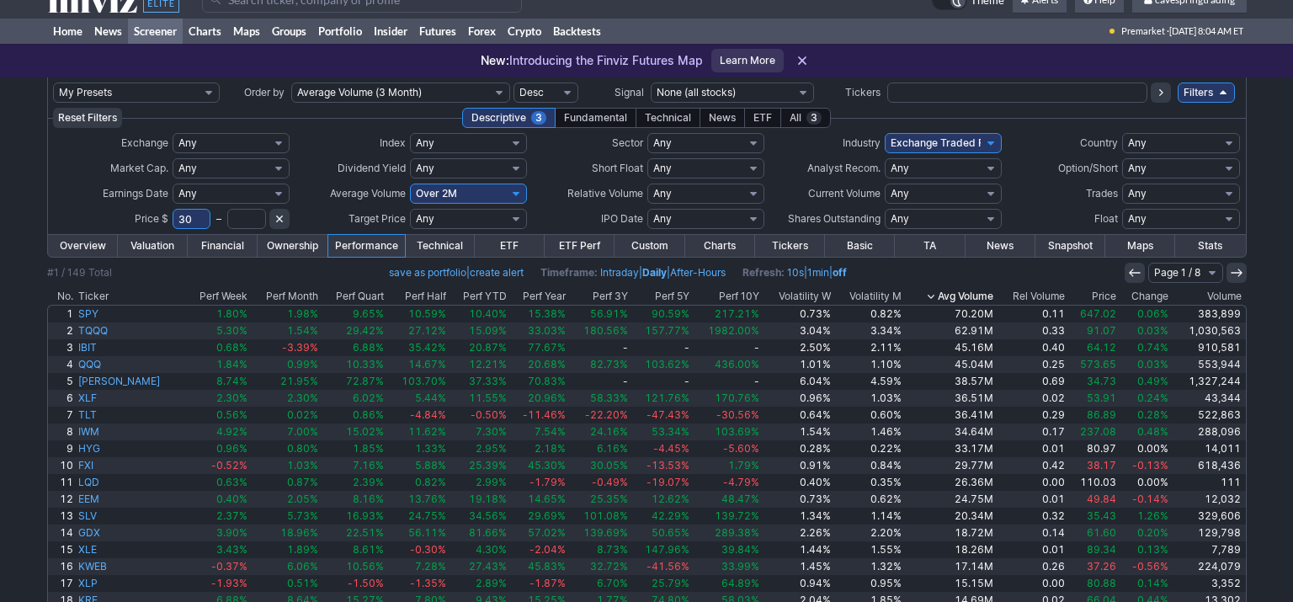
scroll to position [19, 0]
click at [657, 114] on div "Technical" at bounding box center [667, 119] width 65 height 20
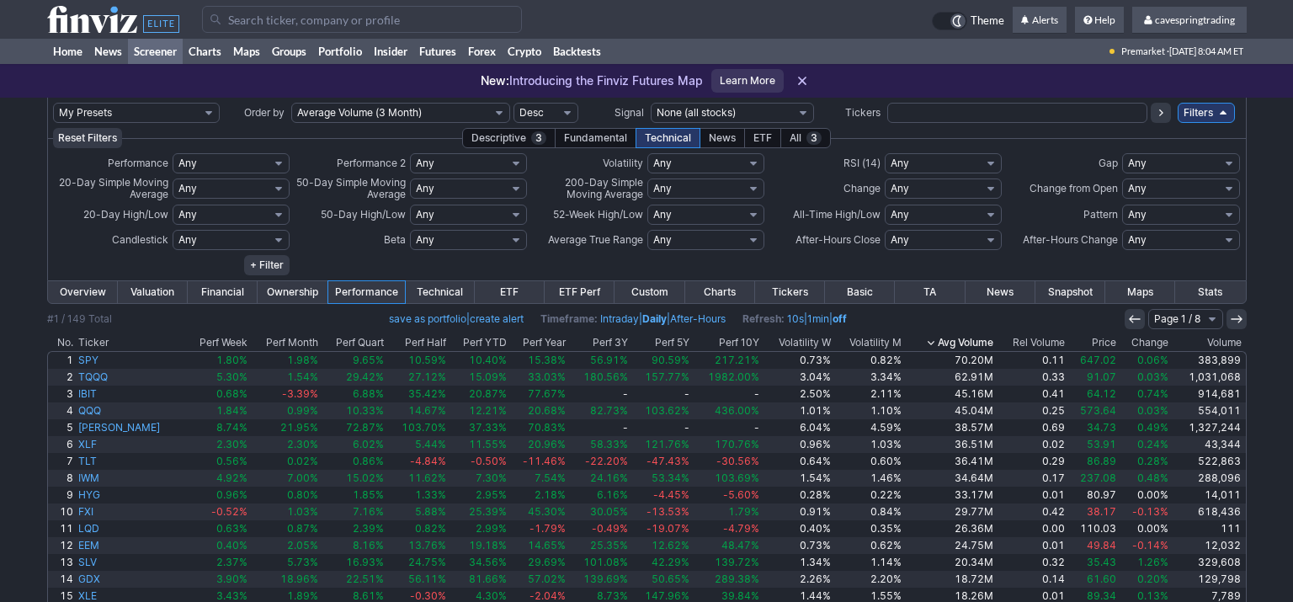
click at [647, 153] on select "Any Week - Over 2% Week - Over 3% Week - Over 4% Week - Over 5% Week - Over 6% …" at bounding box center [705, 163] width 117 height 20
select select "modal"
click option "Custom" at bounding box center [0, 0] width 0 height 0
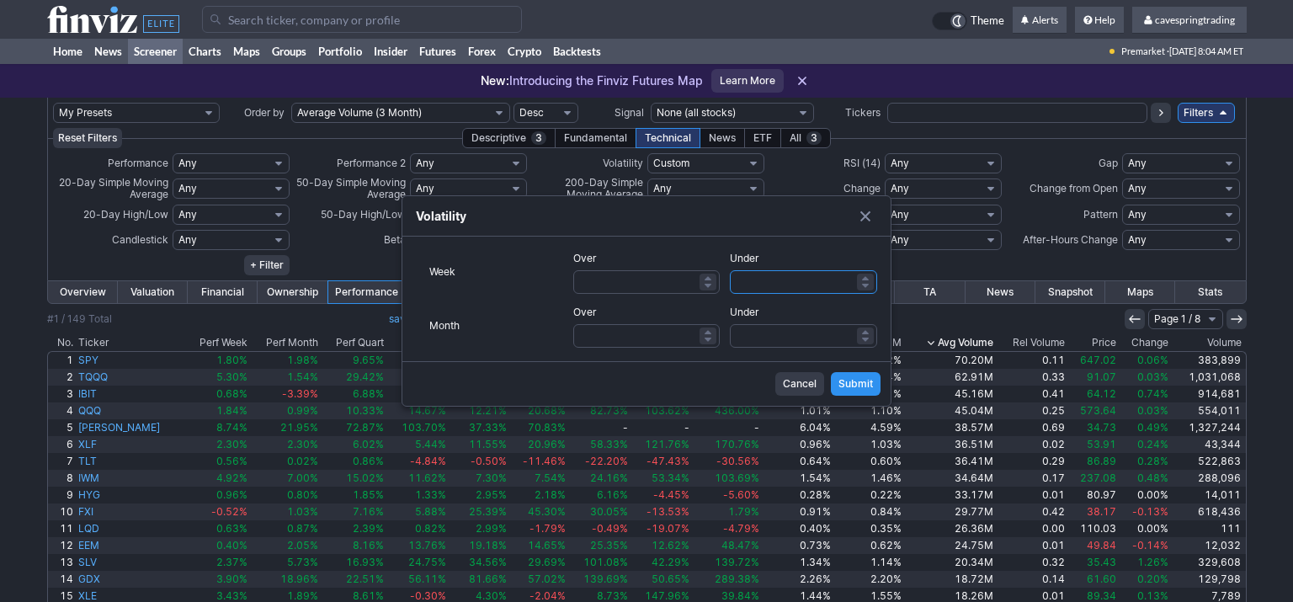
click at [760, 280] on input "Under" at bounding box center [803, 282] width 147 height 24
type input "2"
click at [756, 325] on input "Under" at bounding box center [803, 336] width 147 height 24
type input "2"
click at [875, 386] on button "Submit" at bounding box center [856, 384] width 50 height 24
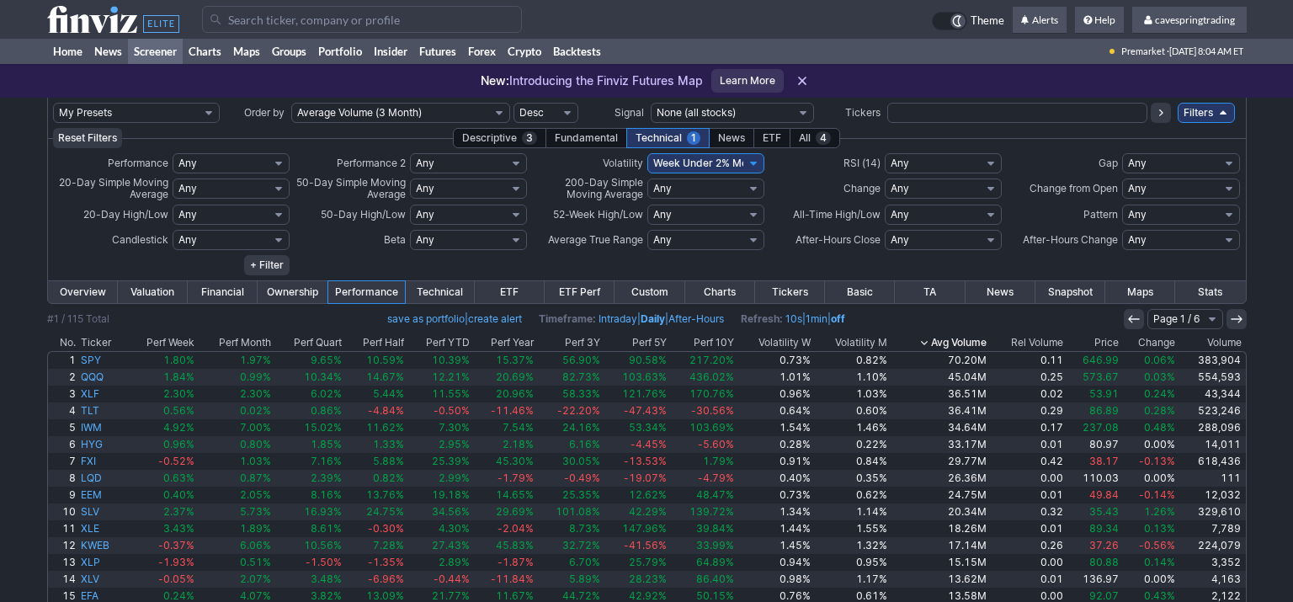
click at [843, 343] on th "Volatility M" at bounding box center [851, 342] width 77 height 17
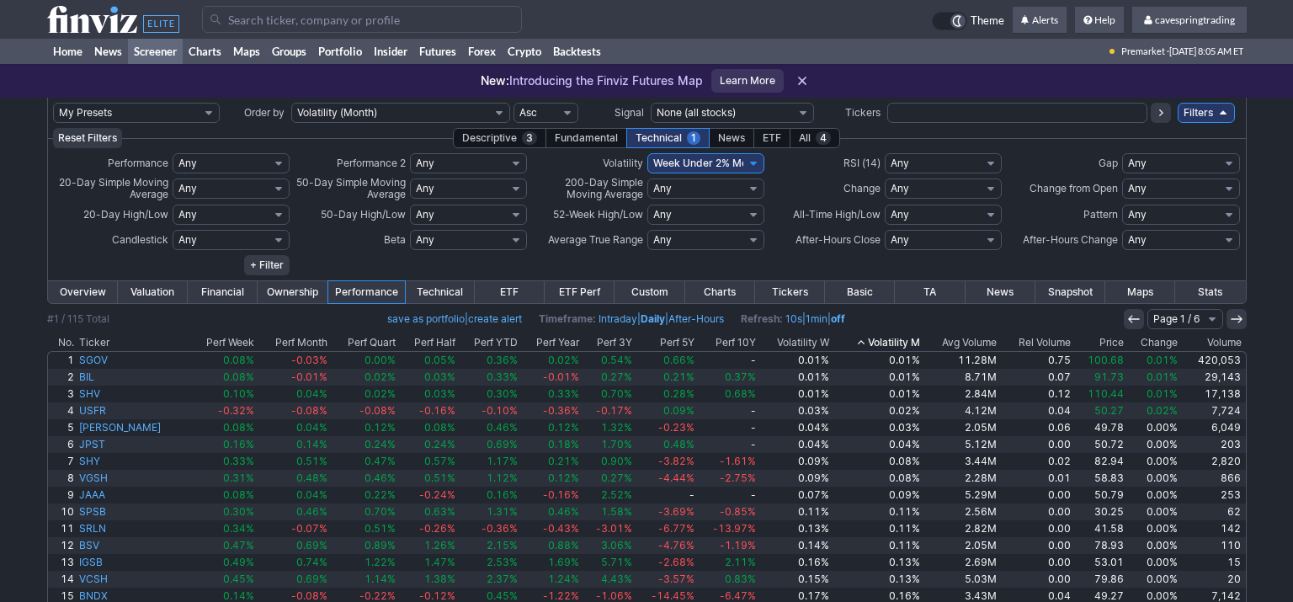
click at [975, 345] on th "Avg Volume" at bounding box center [961, 342] width 77 height 17
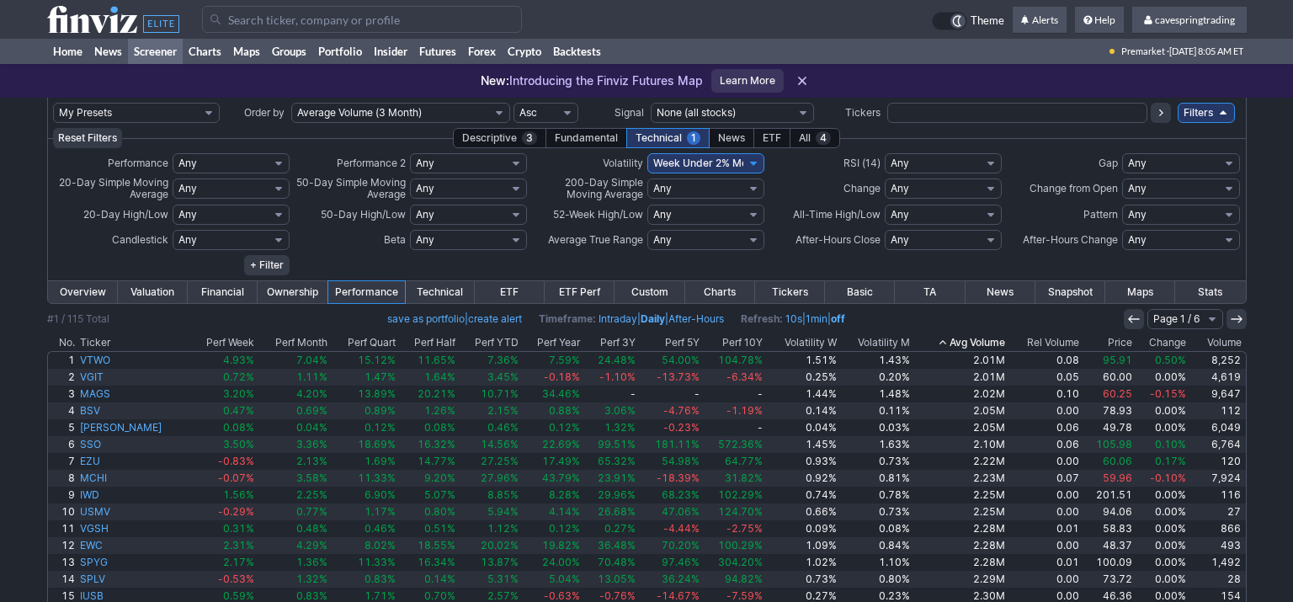
click at [977, 338] on th "Avg Volume" at bounding box center [959, 342] width 95 height 17
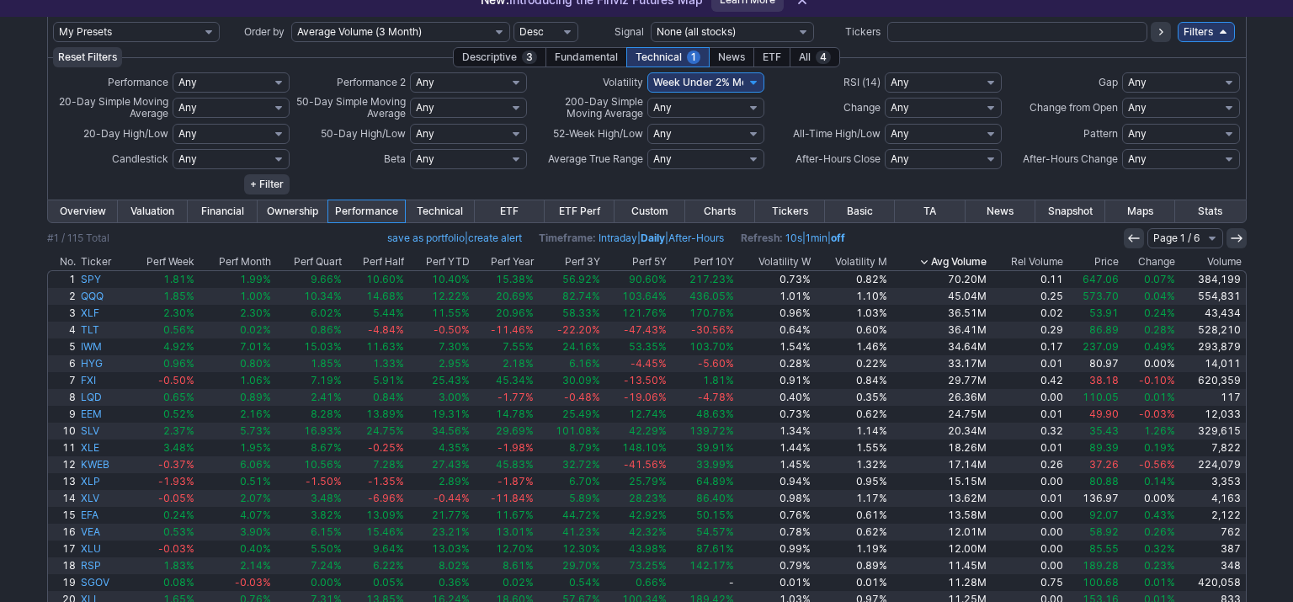
scroll to position [87, 0]
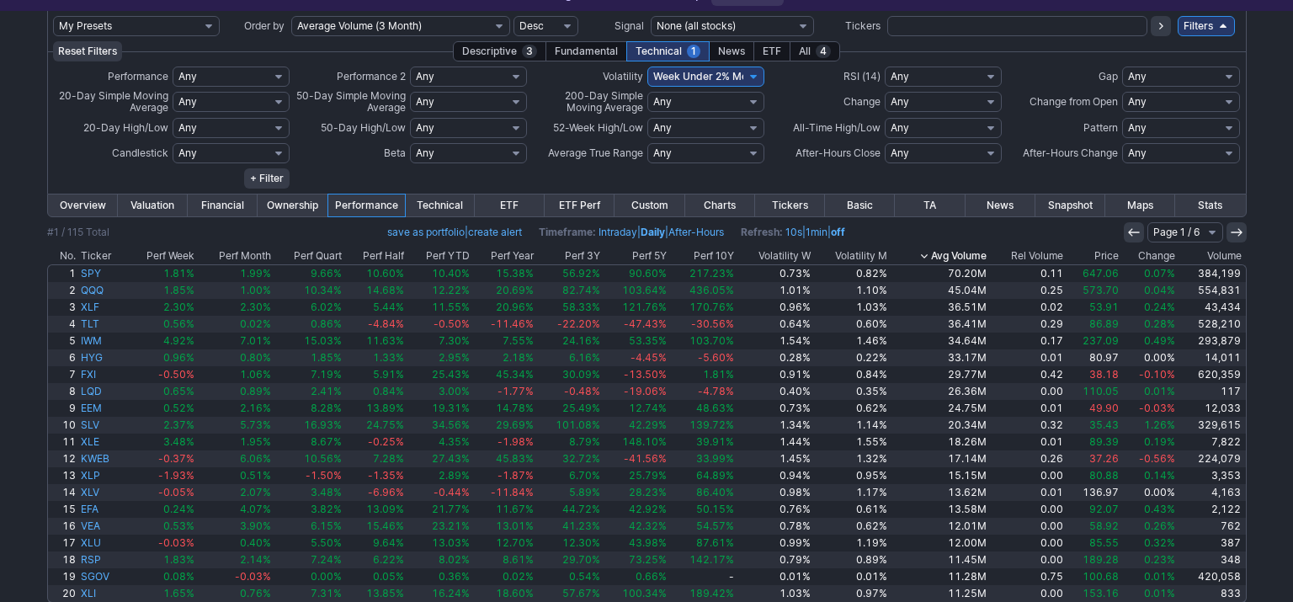
click at [647, 66] on select "Any Week - Over 2% Week - Over 3% Week - Over 4% Week - Over 5% Week - Over 6% …" at bounding box center [705, 76] width 117 height 20
select select "modal"
click option "Custom" at bounding box center [0, 0] width 0 height 0
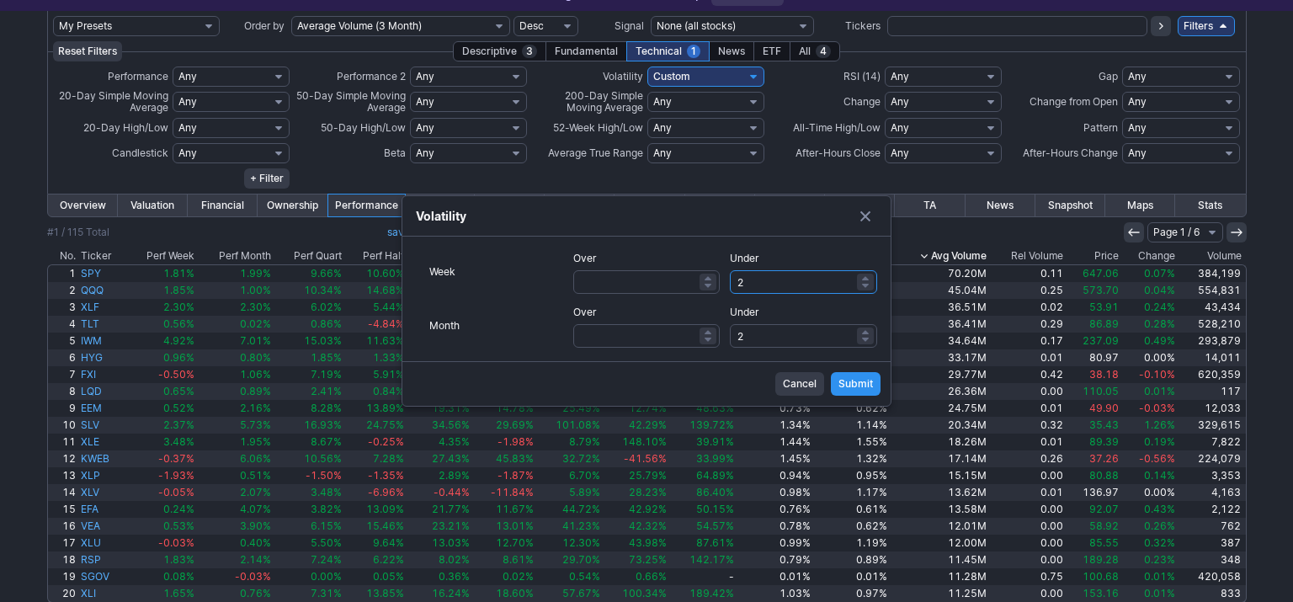
drag, startPoint x: 746, startPoint y: 281, endPoint x: 708, endPoint y: 277, distance: 38.1
click at [730, 277] on input "2" at bounding box center [803, 282] width 147 height 24
type input "1"
drag, startPoint x: 763, startPoint y: 332, endPoint x: 645, endPoint y: 331, distance: 117.8
click at [730, 331] on input "2" at bounding box center [803, 336] width 147 height 24
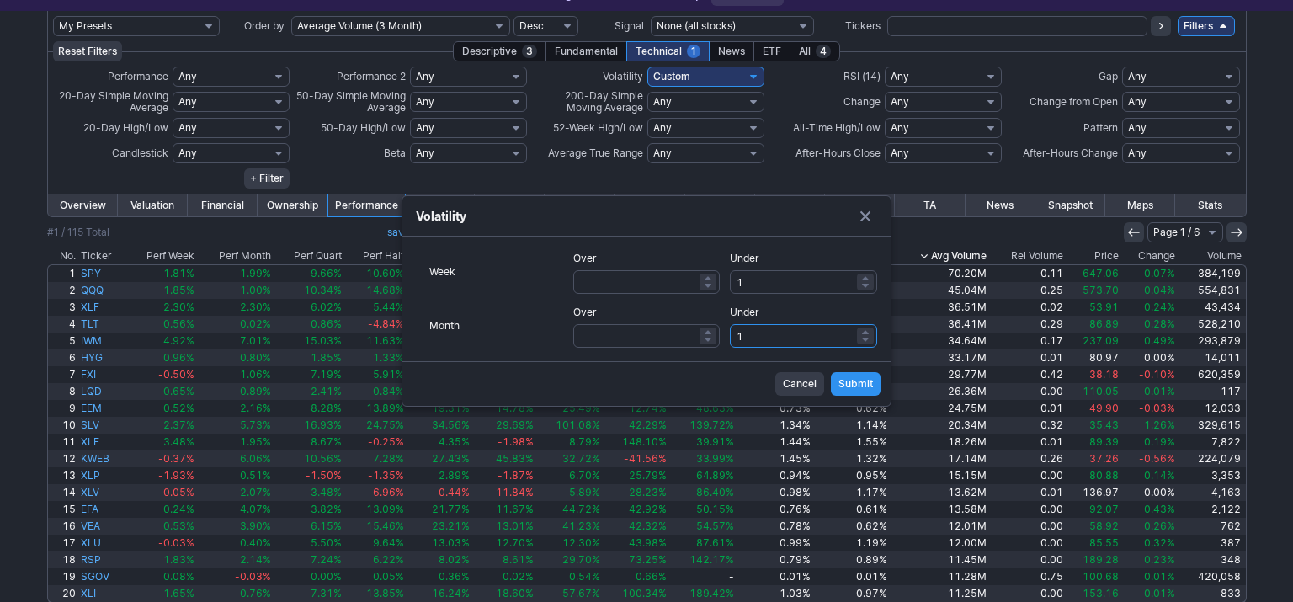
type input "1"
click at [842, 383] on span "Submit" at bounding box center [855, 383] width 35 height 17
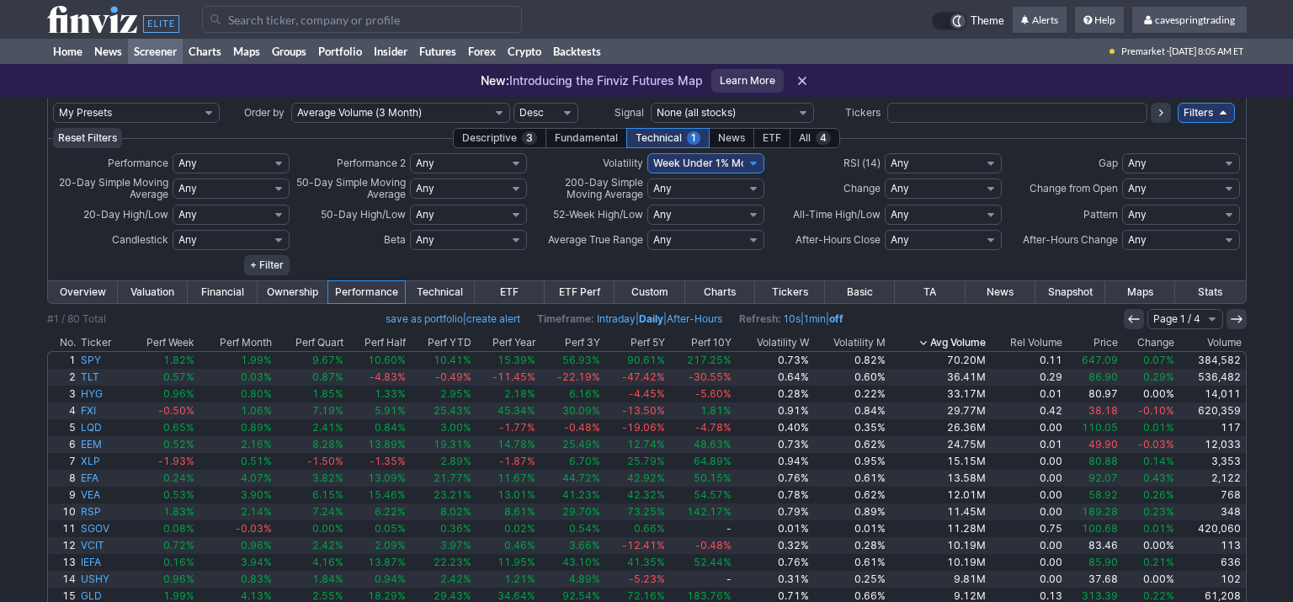
scroll to position [149, 0]
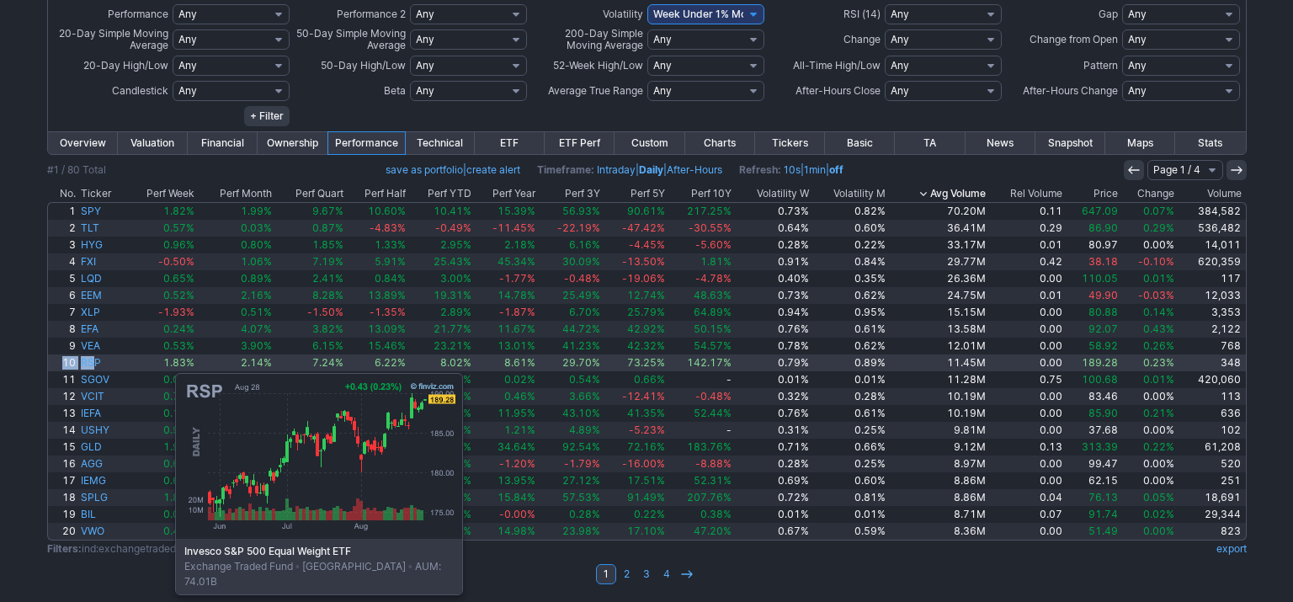
drag, startPoint x: 2, startPoint y: 368, endPoint x: 93, endPoint y: 364, distance: 91.0
click at [93, 364] on div "My Presets -Save Screen -Edit Screens s: RATIO USE s: RATIO s: stock screen s: …" at bounding box center [646, 276] width 1293 height 654
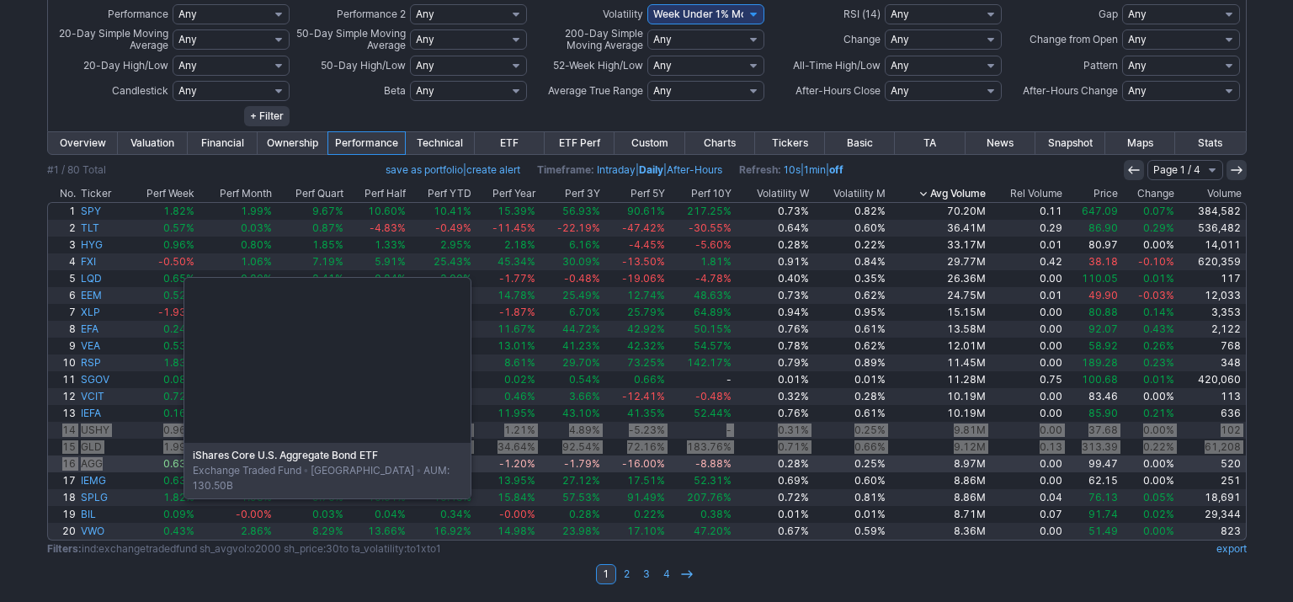
drag, startPoint x: 24, startPoint y: 432, endPoint x: 100, endPoint y: 460, distance: 80.7
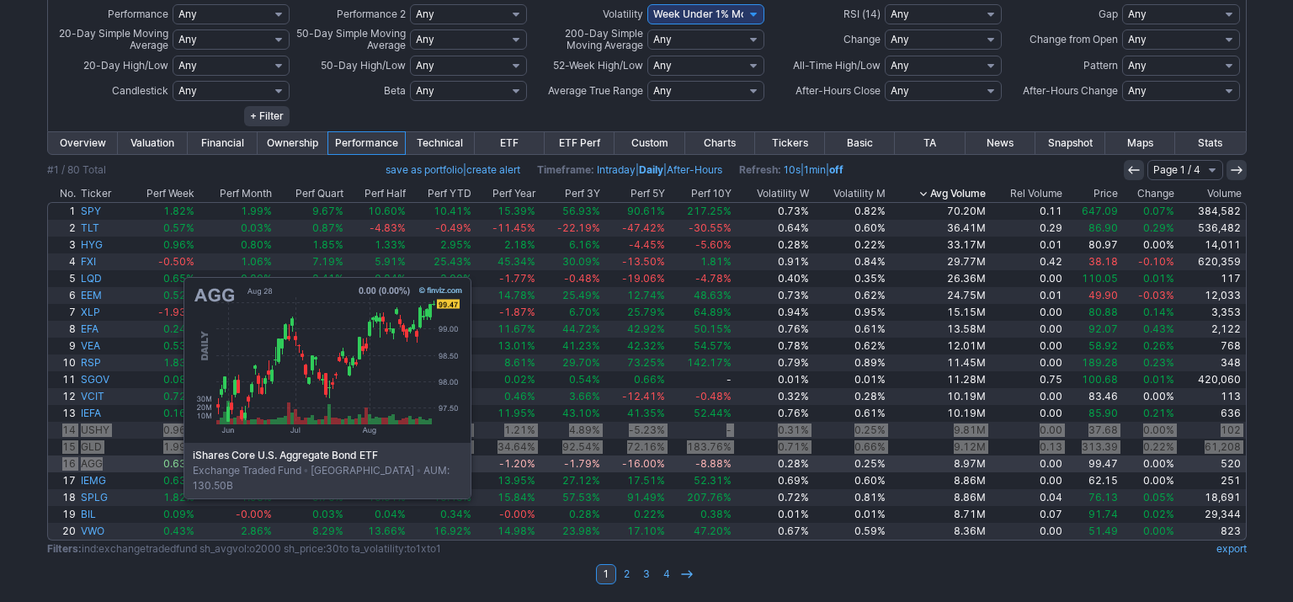
click at [100, 460] on div "My Presets -Save Screen -Edit Screens s: RATIO USE s: RATIO s: stock screen s: …" at bounding box center [646, 276] width 1293 height 654
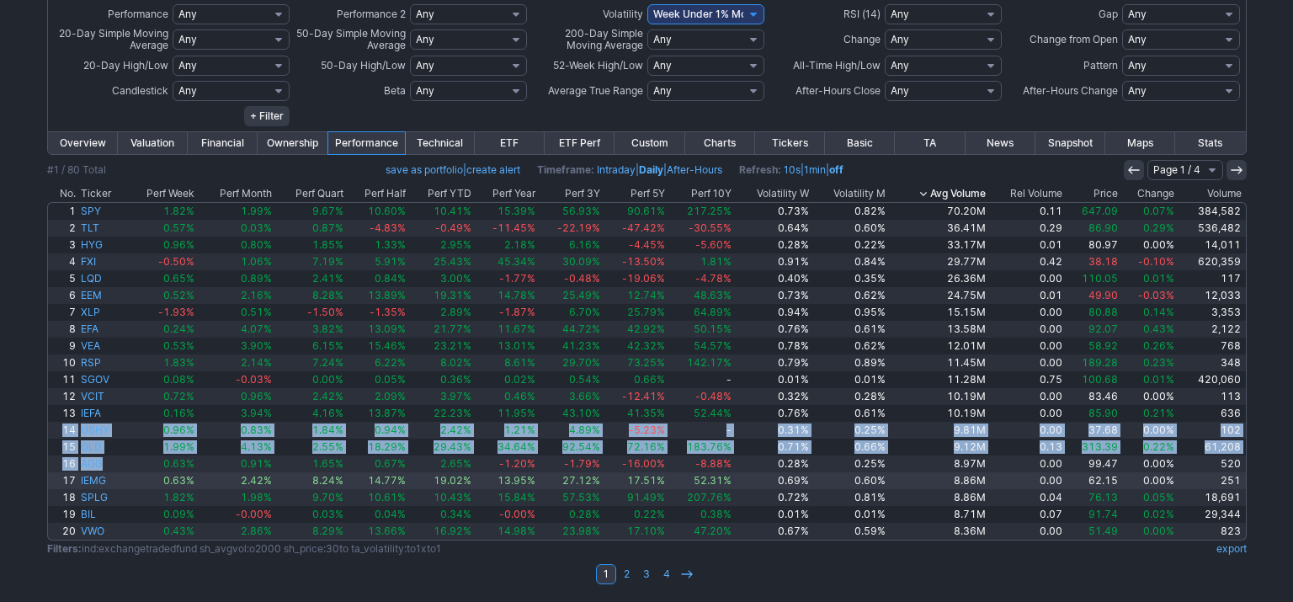
click at [60, 481] on link "17" at bounding box center [63, 480] width 31 height 17
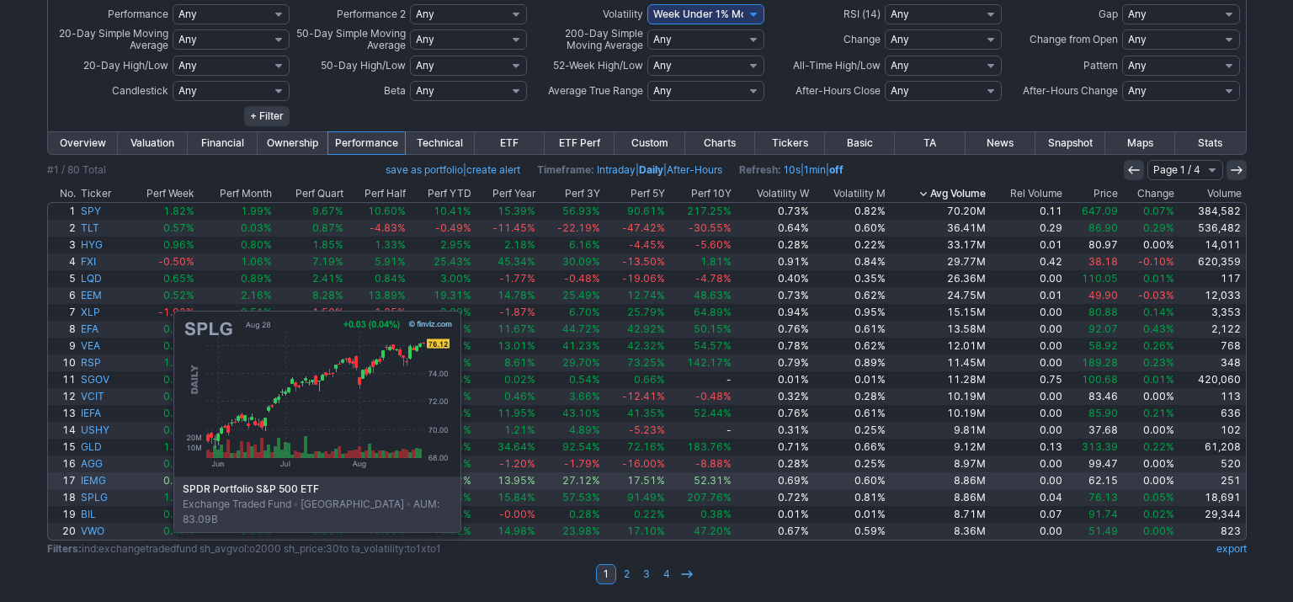
scroll to position [149, 0]
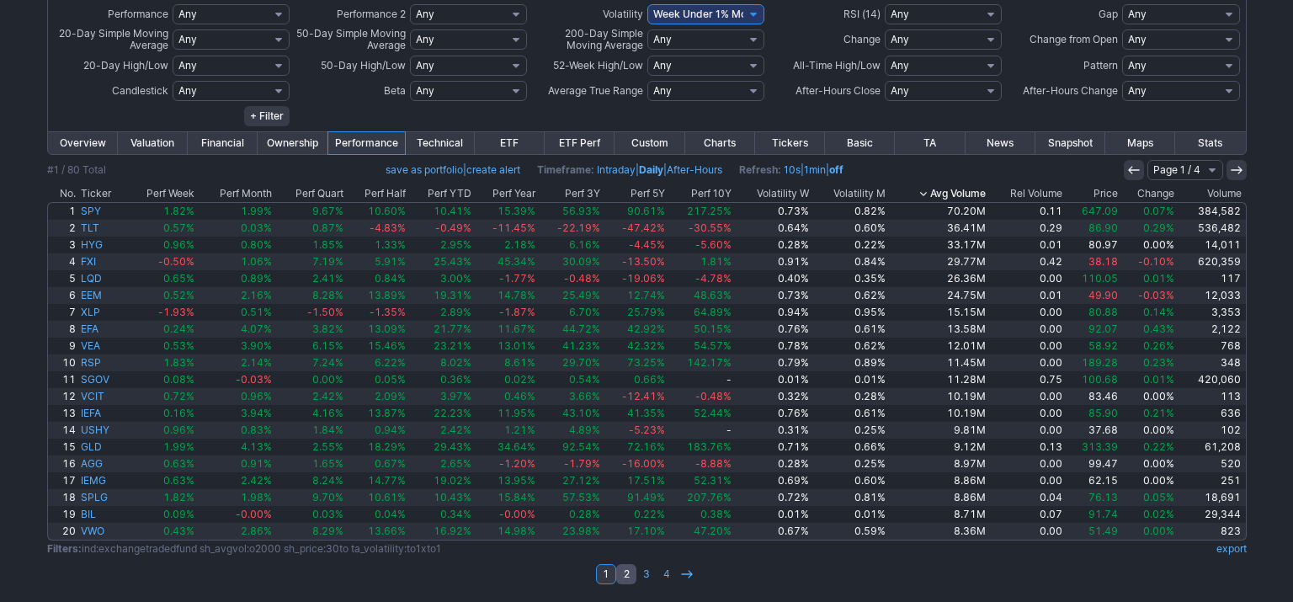
click at [628, 579] on link "2" at bounding box center [626, 574] width 20 height 20
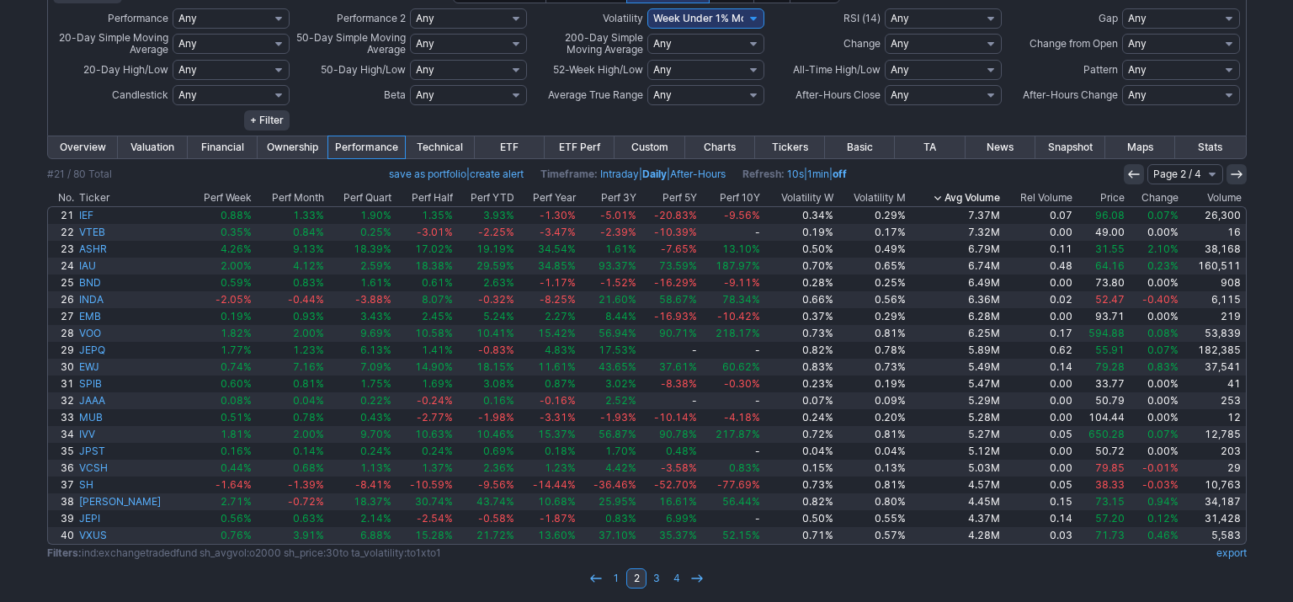
scroll to position [149, 0]
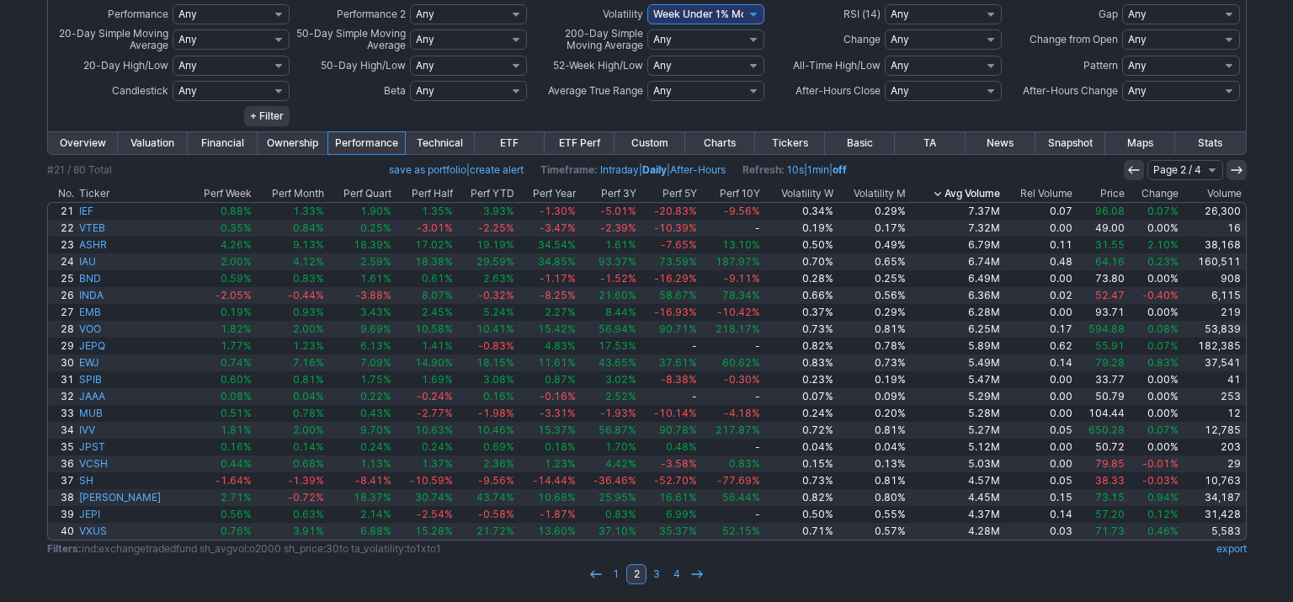
click at [42, 247] on div "My Presets -Save Screen -Edit Screens s: RATIO USE s: RATIO s: stock screen s: …" at bounding box center [646, 276] width 1293 height 654
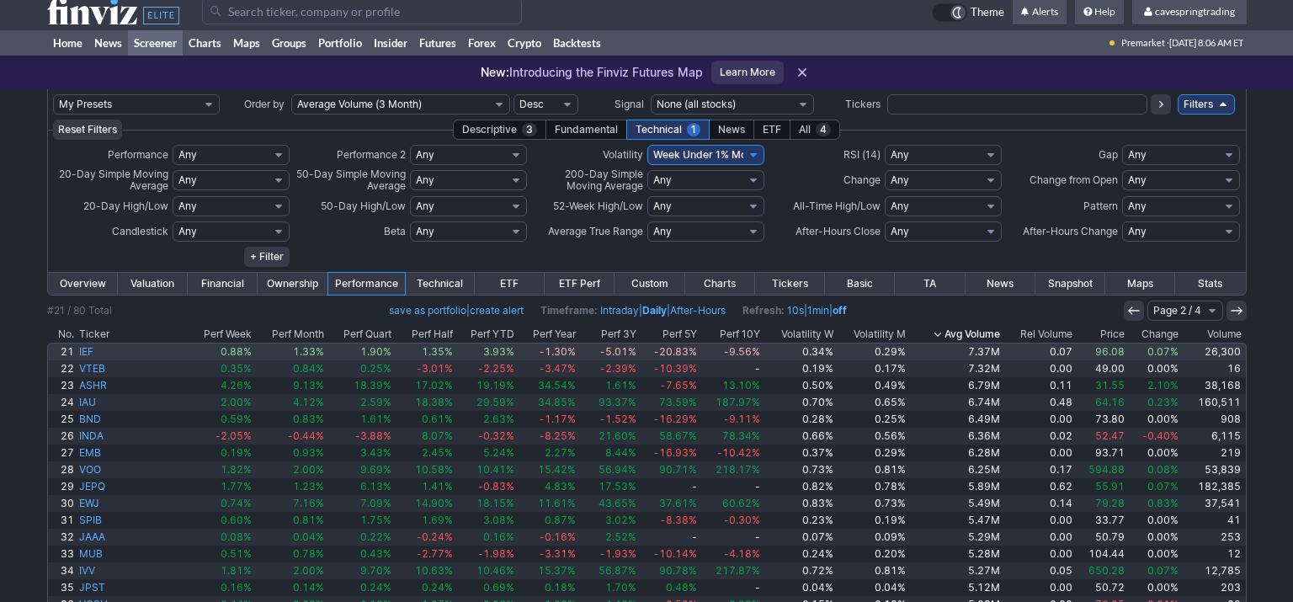
scroll to position [7, 0]
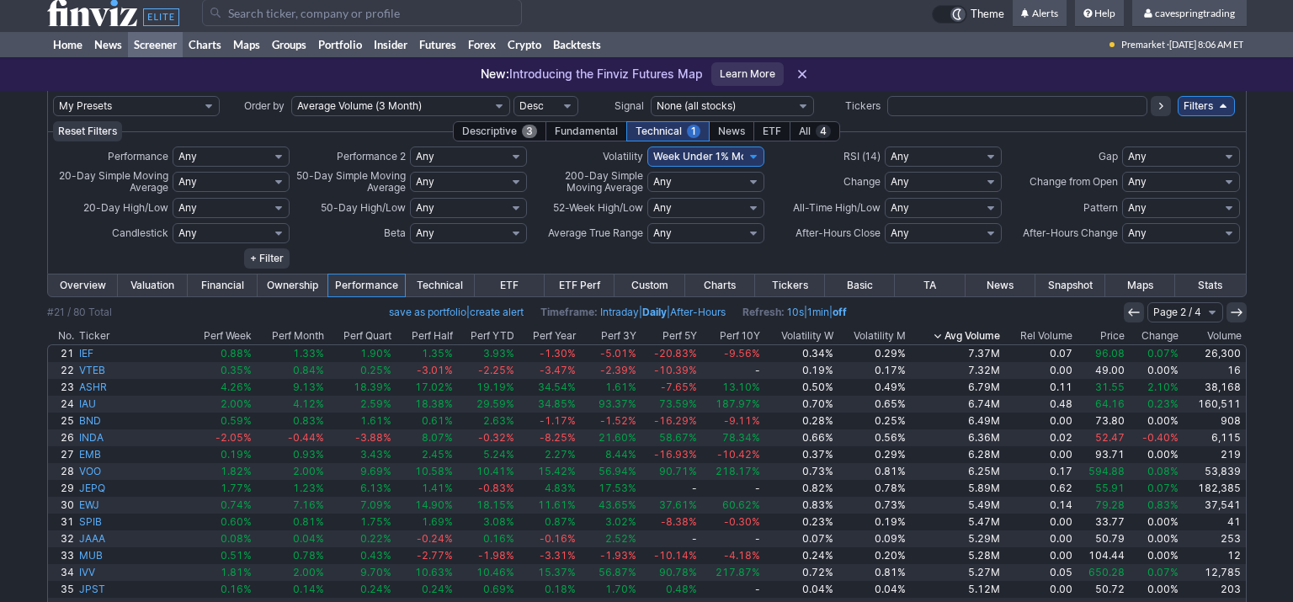
click at [508, 130] on div "Descriptive 3" at bounding box center [499, 131] width 93 height 20
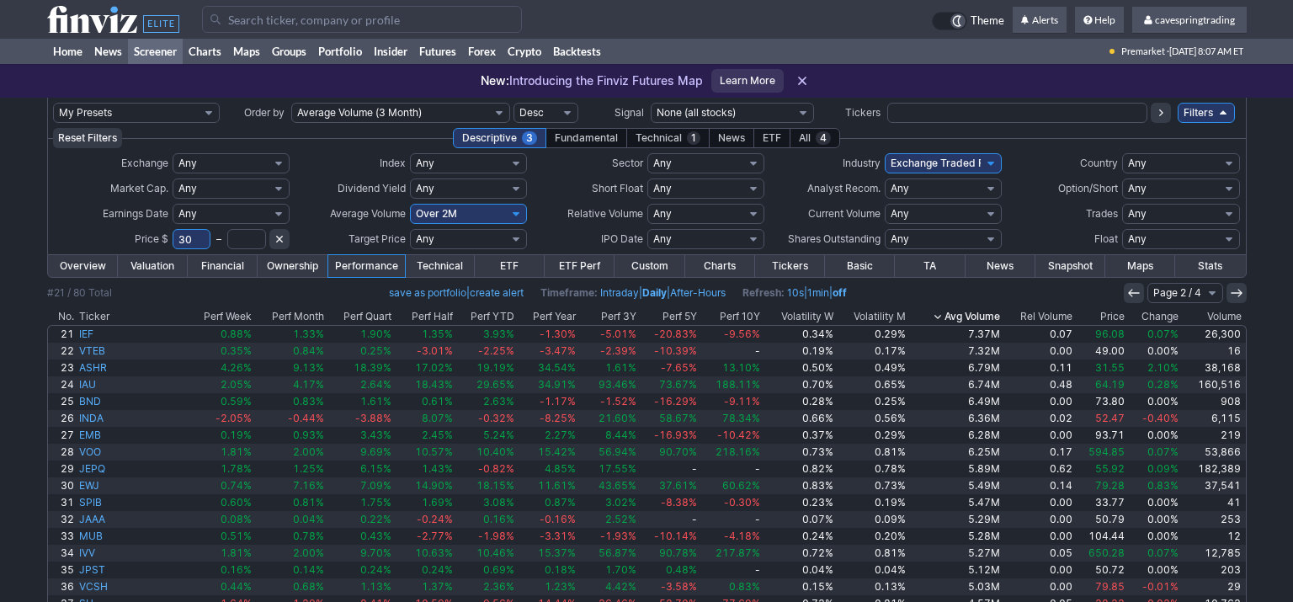
click at [201, 234] on input "30" at bounding box center [192, 239] width 39 height 20
type input "50"
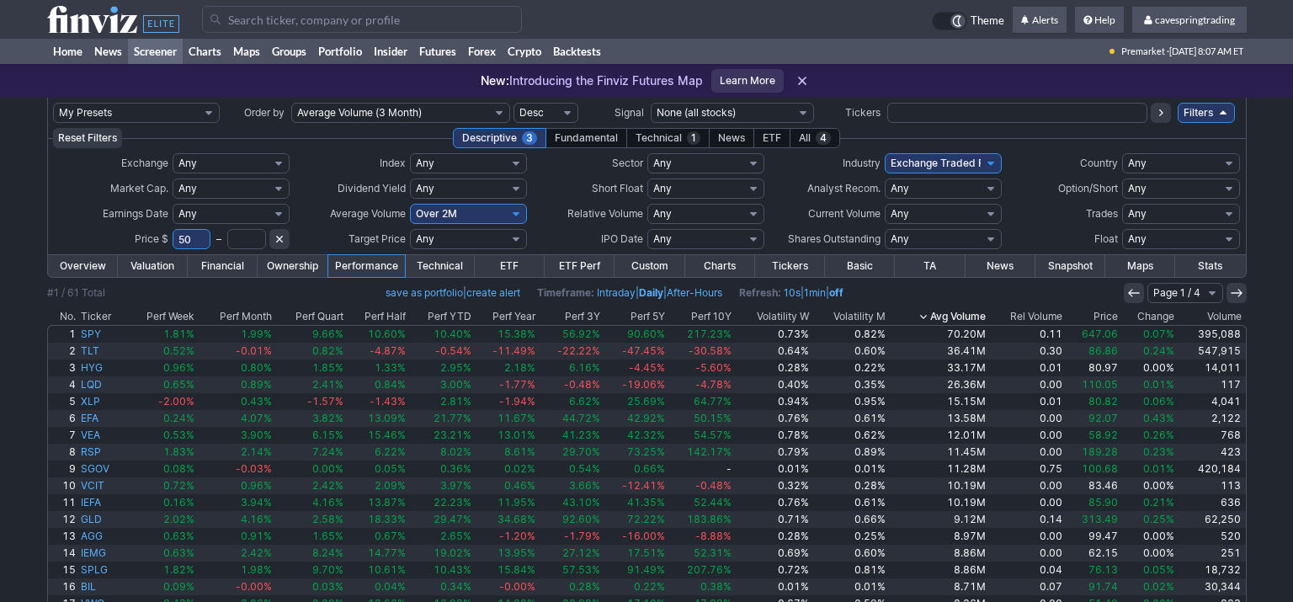
scroll to position [123, 0]
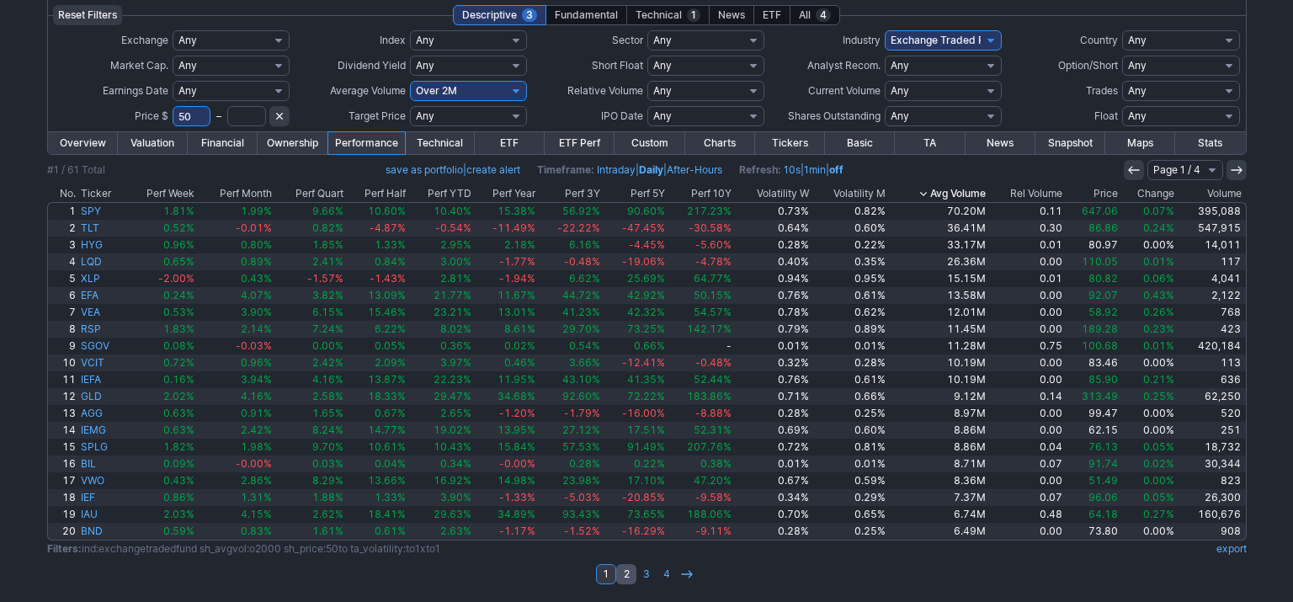
click at [629, 570] on link "2" at bounding box center [626, 574] width 20 height 20
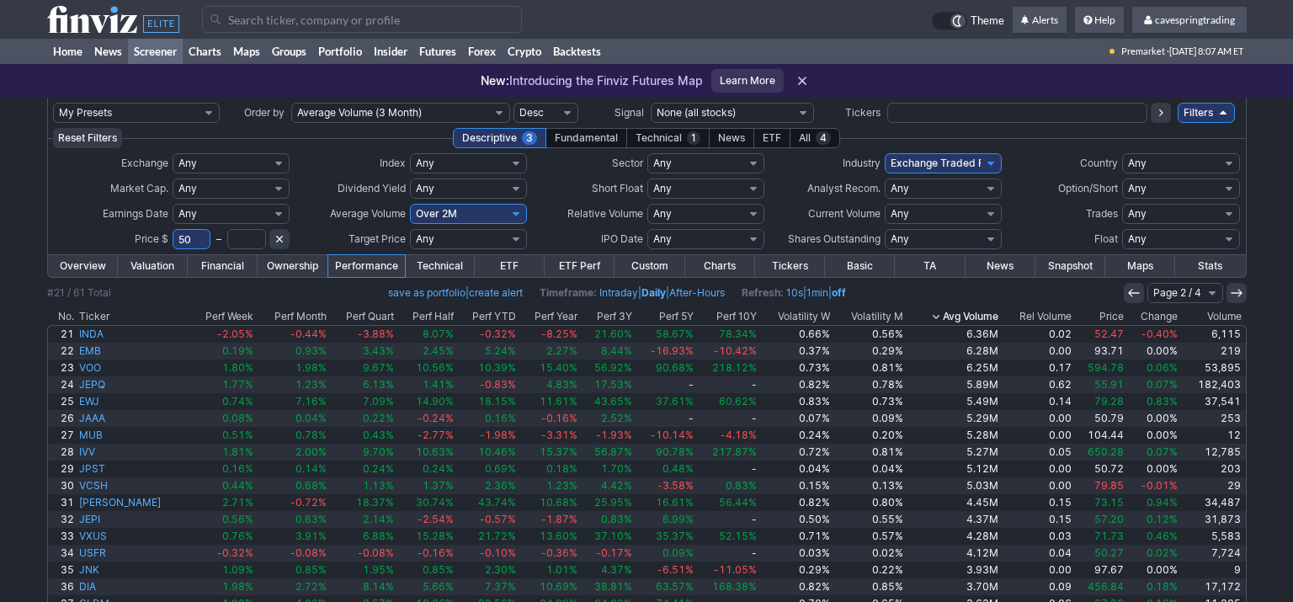
scroll to position [123, 0]
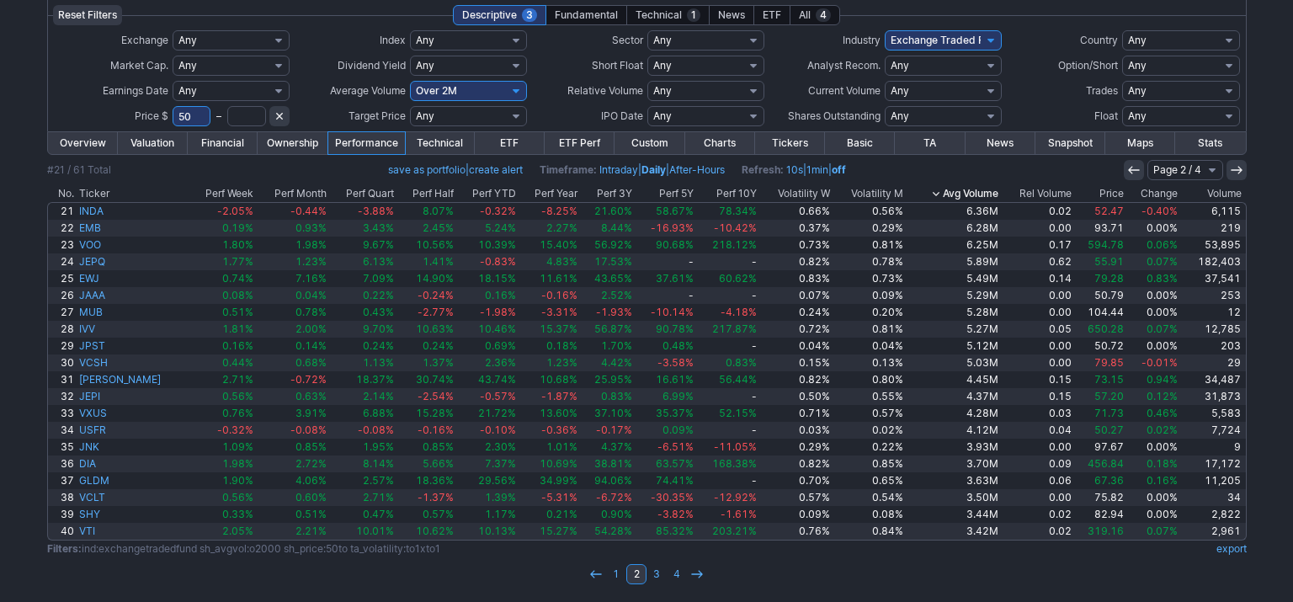
click at [250, 112] on input "text" at bounding box center [246, 116] width 39 height 20
type input "200"
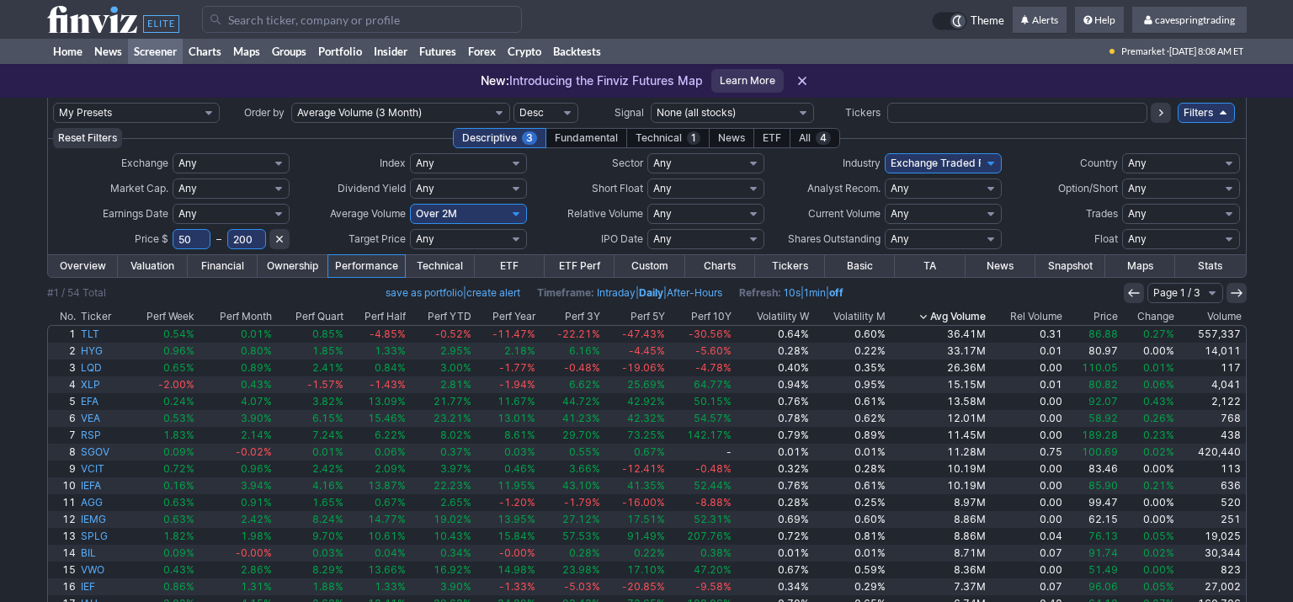
scroll to position [123, 0]
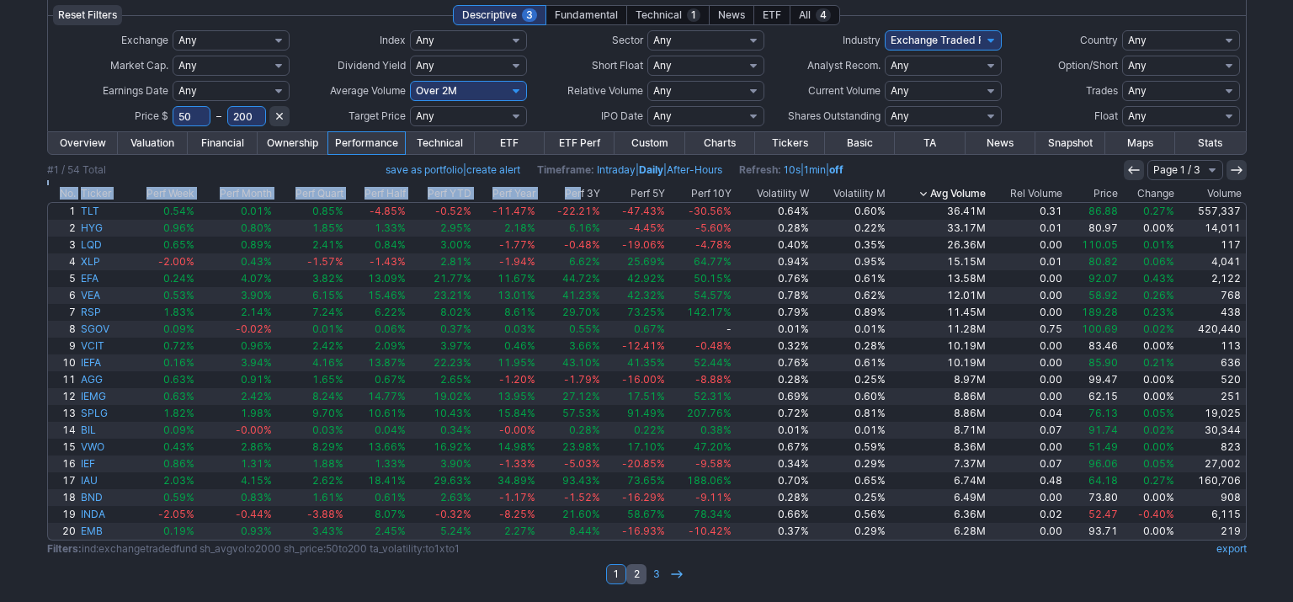
click at [634, 571] on link "2" at bounding box center [636, 574] width 20 height 20
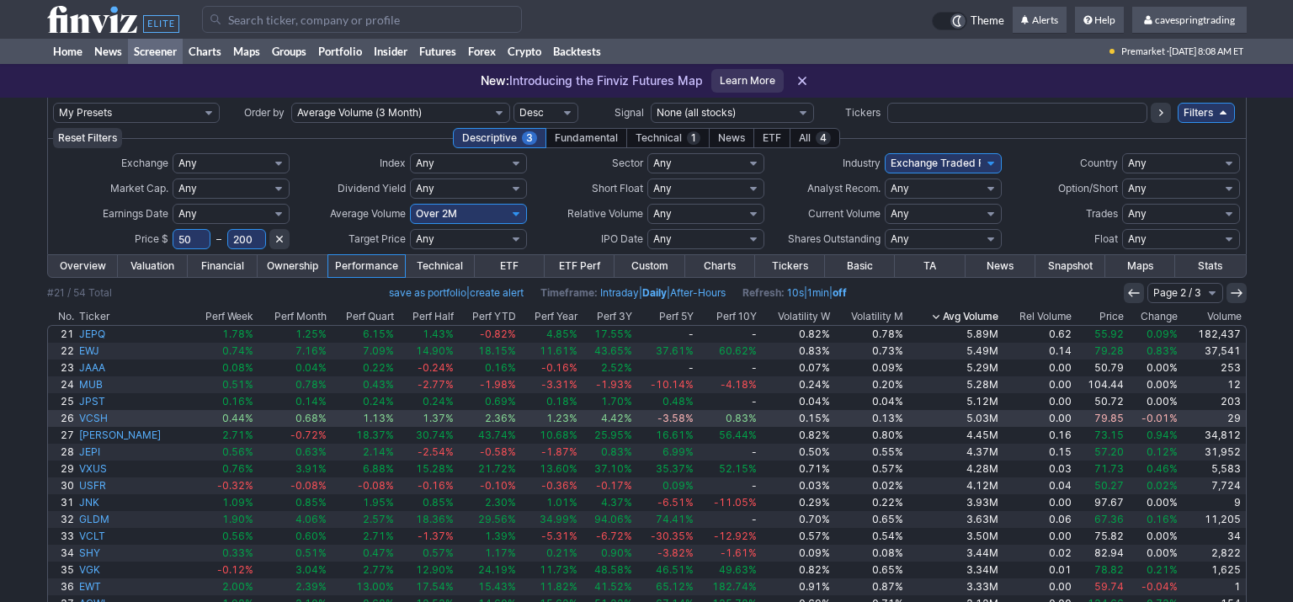
scroll to position [123, 0]
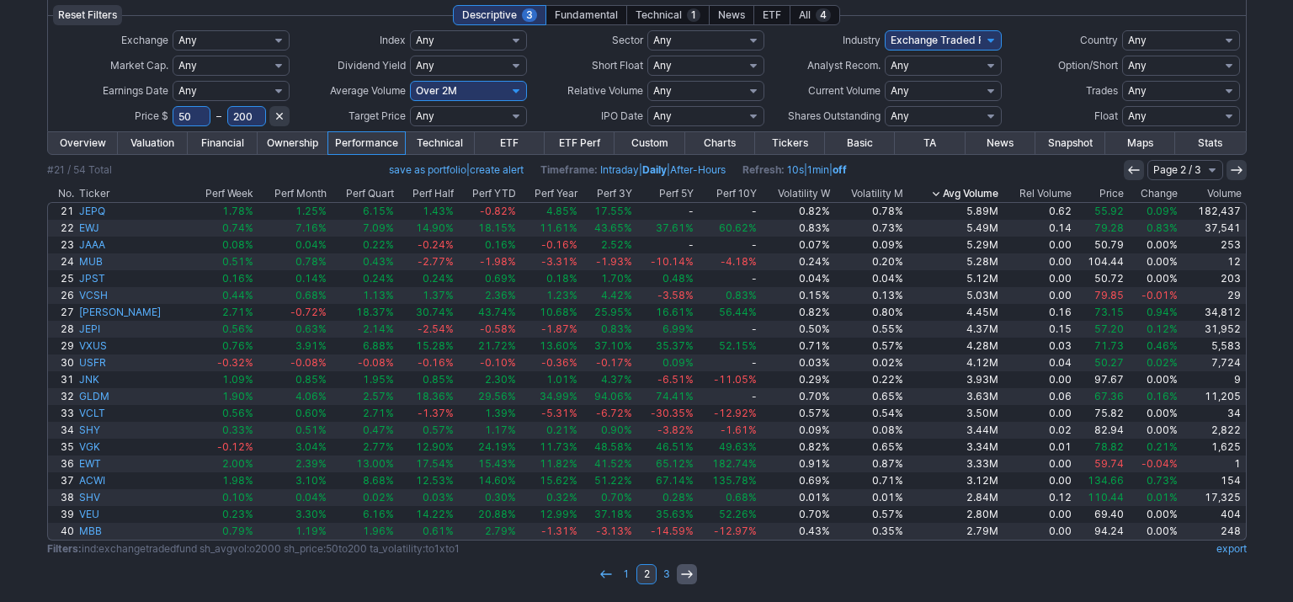
click at [681, 572] on icon at bounding box center [686, 573] width 13 height 13
click at [669, 572] on link "3" at bounding box center [667, 574] width 20 height 20
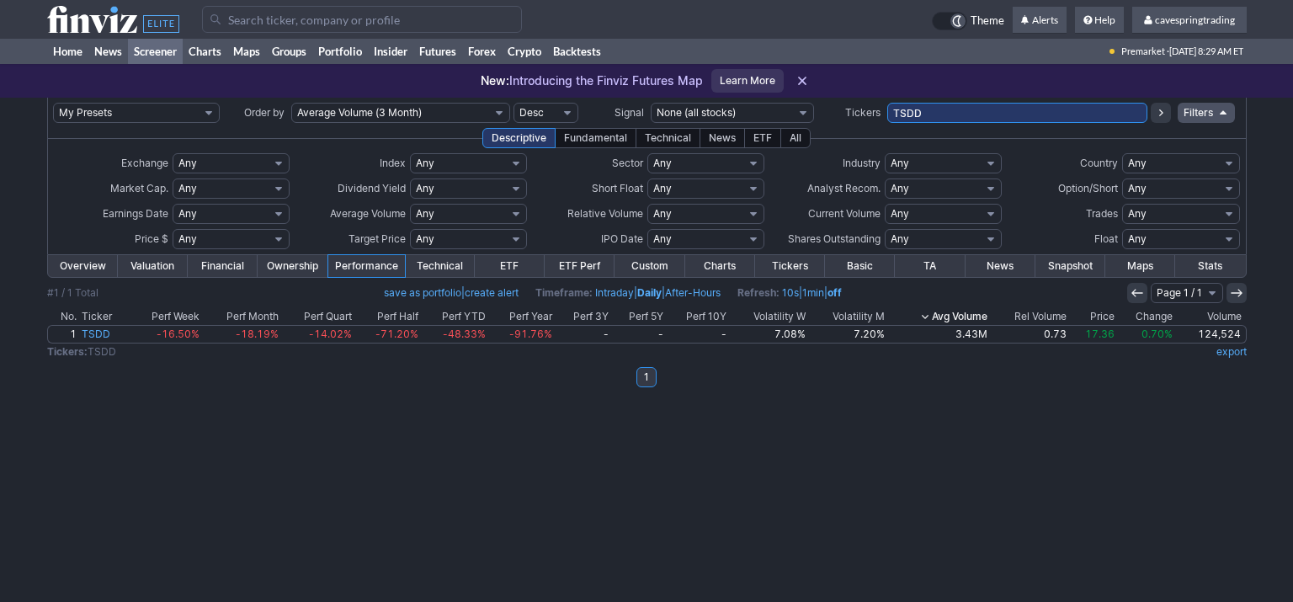
click at [923, 106] on input "TSDD" at bounding box center [1017, 113] width 260 height 20
paste input "LQD,XLP,RSP, VCIT,IEF, EWJ,JPST,VCSH,JNK,VGK,MBB, VTEB,BKLN,SPTL,SPIB,CGDV,SHP,…"
type input "LQD,XLP,RSP, VCIT,IEF, EWJ,JPST,VCSH,JNK,VGK,MBB, VTEB,BKLN,SPTL,SPIB,CGDV,SHP,…"
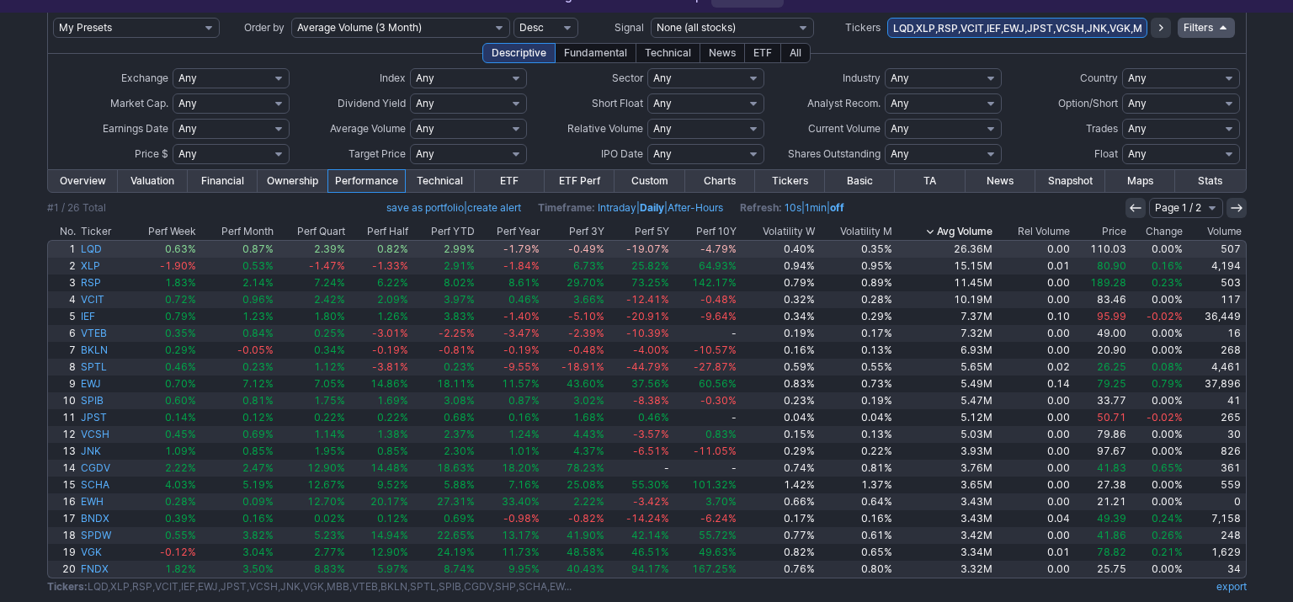
scroll to position [95, 0]
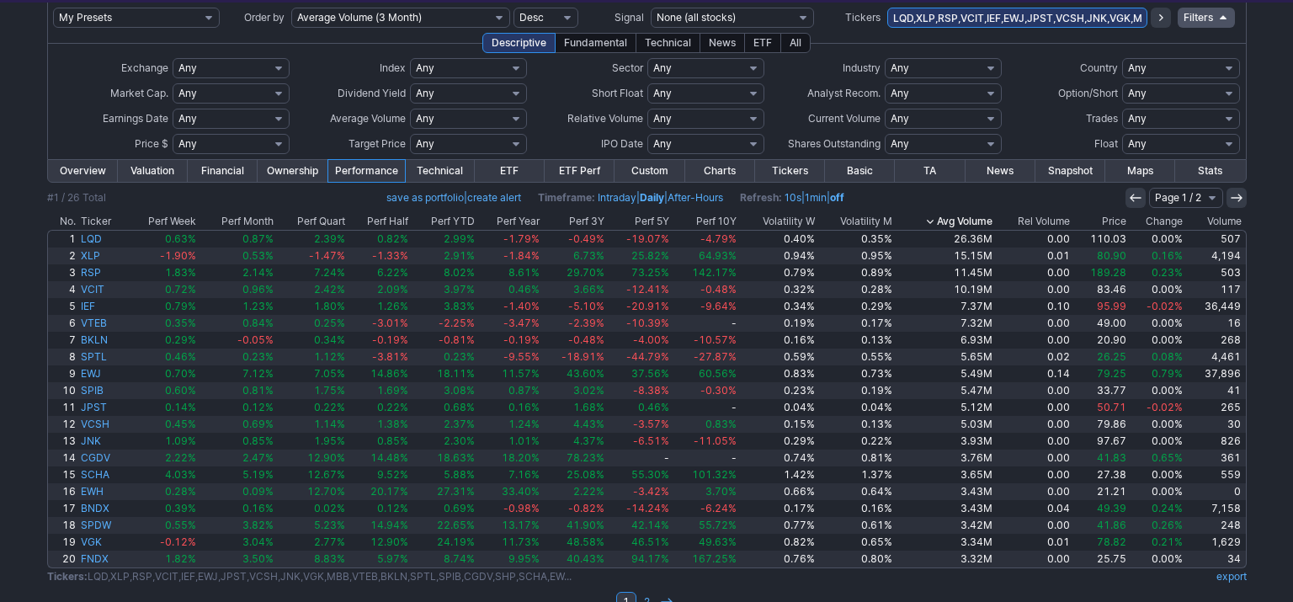
click at [173, 134] on select "Any Under $1 Under $2 Under $3 Under $4 Under $5 Under $7 Under $10 Under $15 U…" at bounding box center [231, 144] width 117 height 20
click option "Custom" at bounding box center [0, 0] width 0 height 0
click at [249, 152] on input "text" at bounding box center [246, 144] width 39 height 20
type input "120"
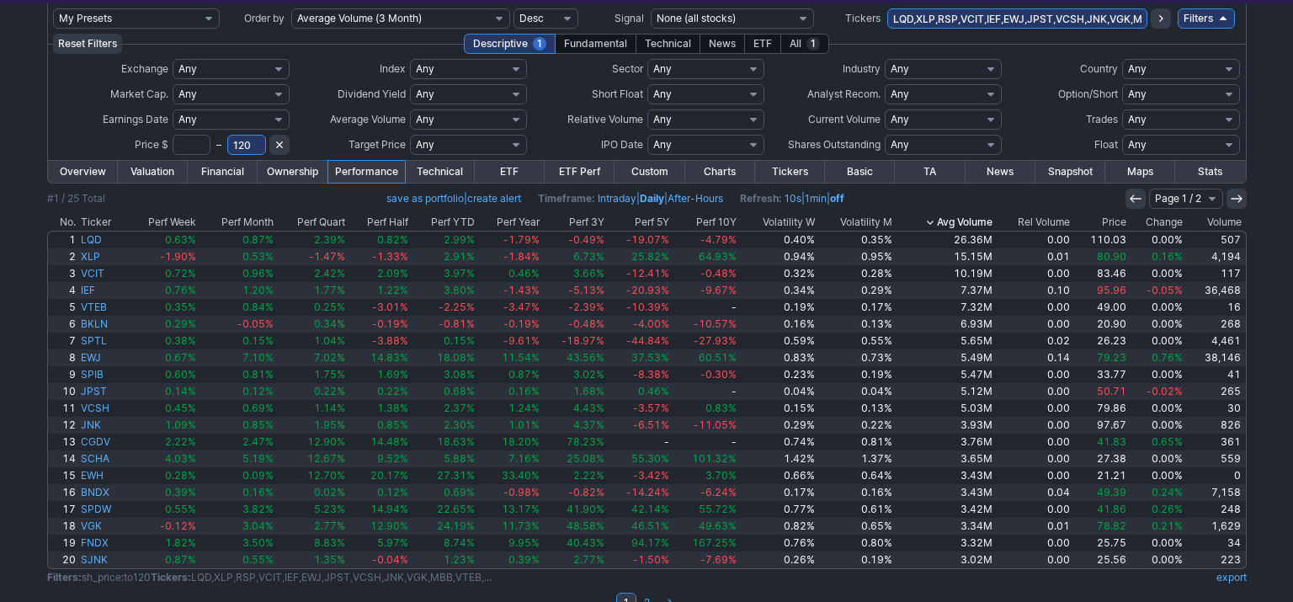
scroll to position [94, 0]
